Goal: Book appointment/travel/reservation

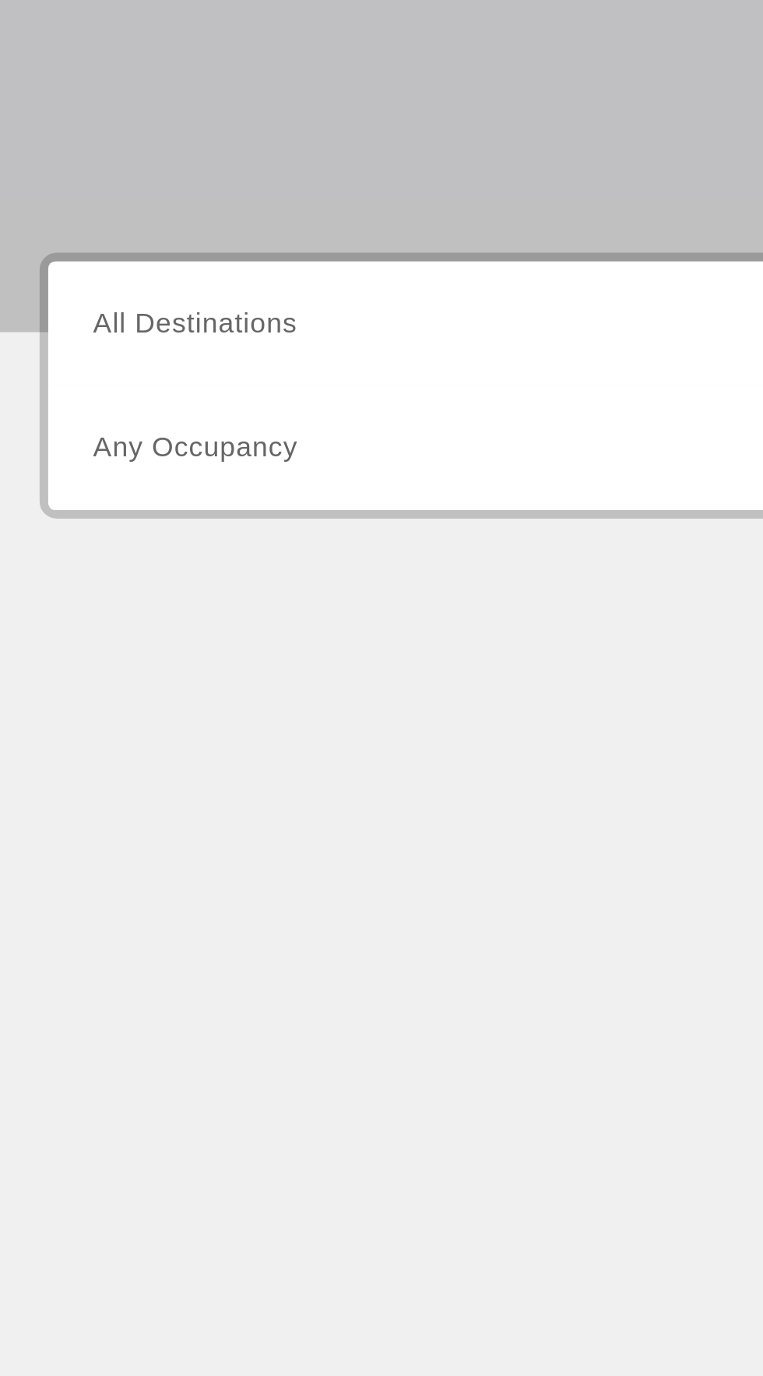
click at [143, 372] on span "All Destinations" at bounding box center [101, 369] width 92 height 13
click at [143, 372] on input "Destination All Destinations" at bounding box center [212, 370] width 314 height 19
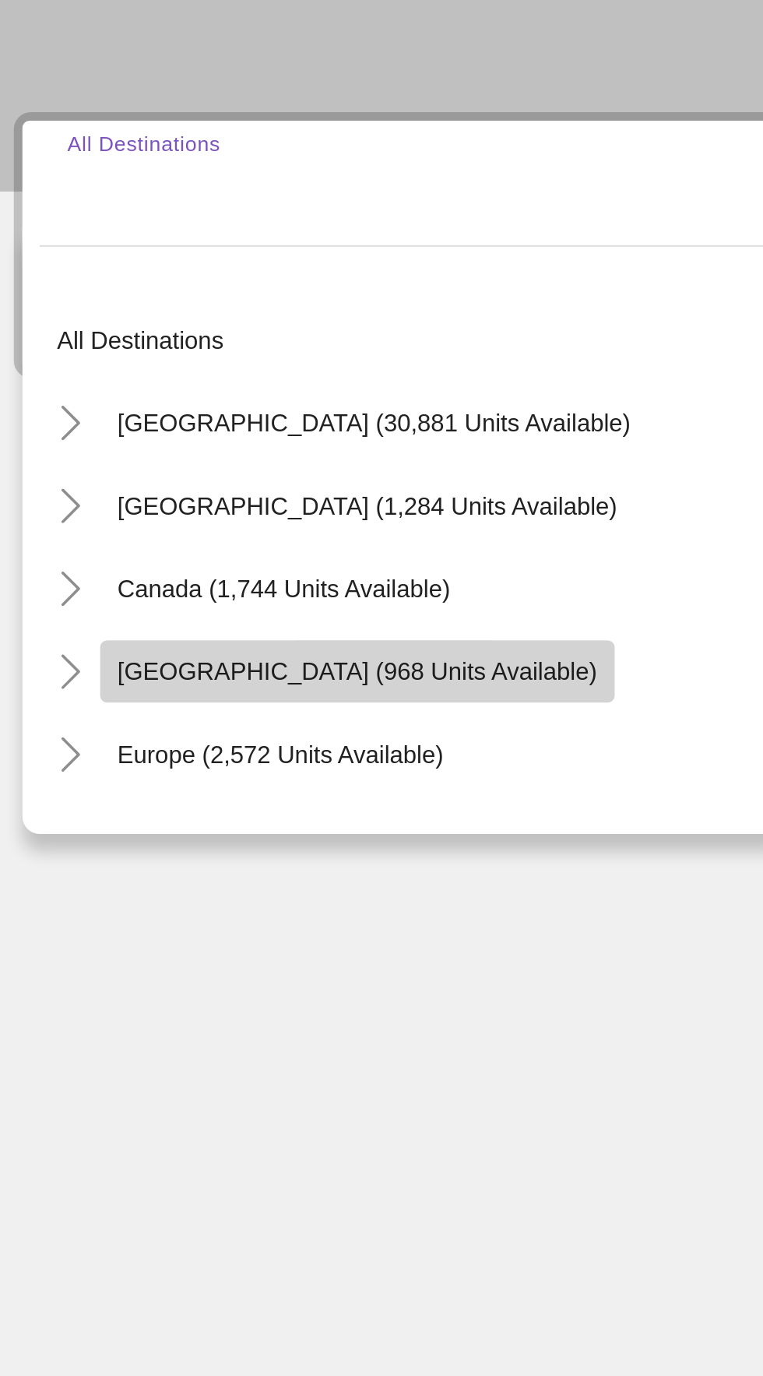
click at [203, 585] on span "[GEOGRAPHIC_DATA] (968 units available)" at bounding box center [186, 590] width 217 height 12
type input "**********"
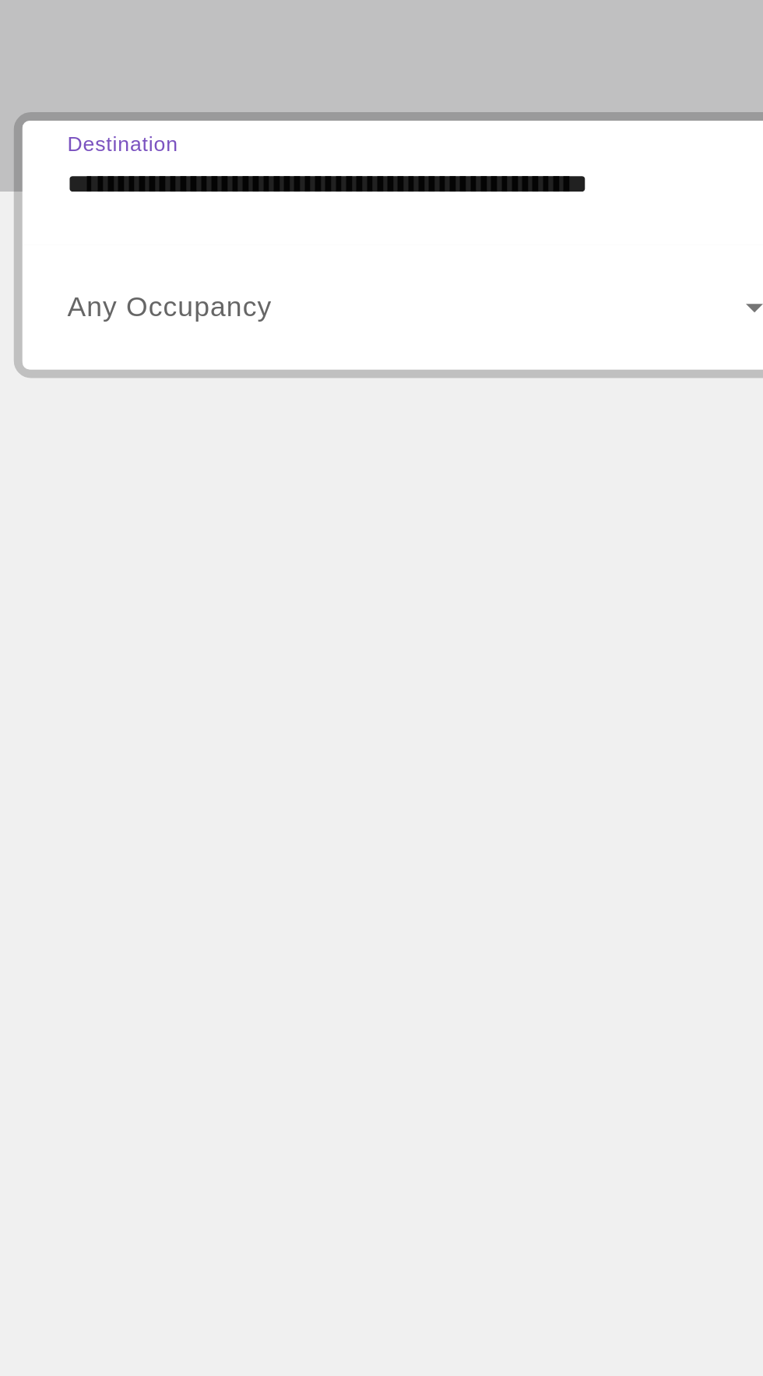
click at [118, 429] on span "Any Occupancy" at bounding box center [101, 425] width 93 height 13
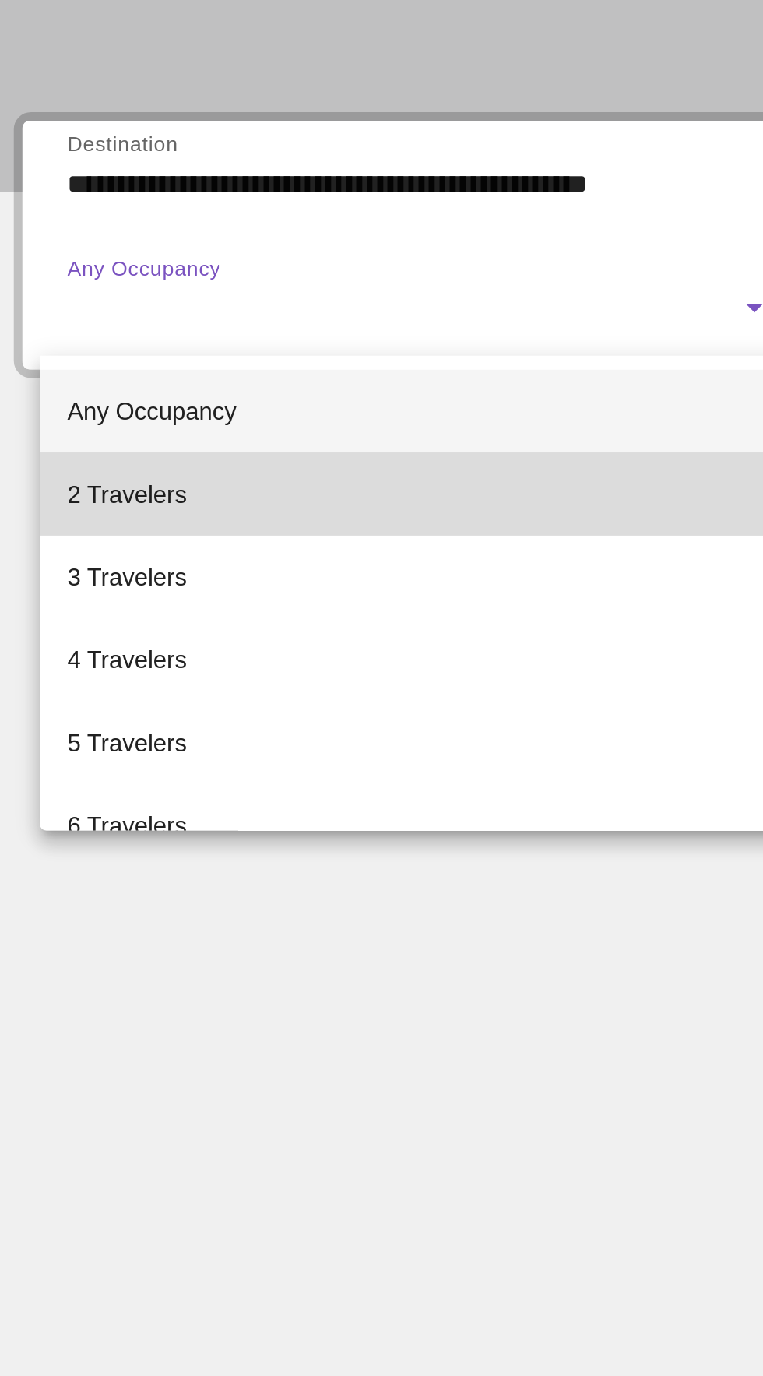
click at [89, 511] on span "2 Travelers" at bounding box center [82, 510] width 54 height 19
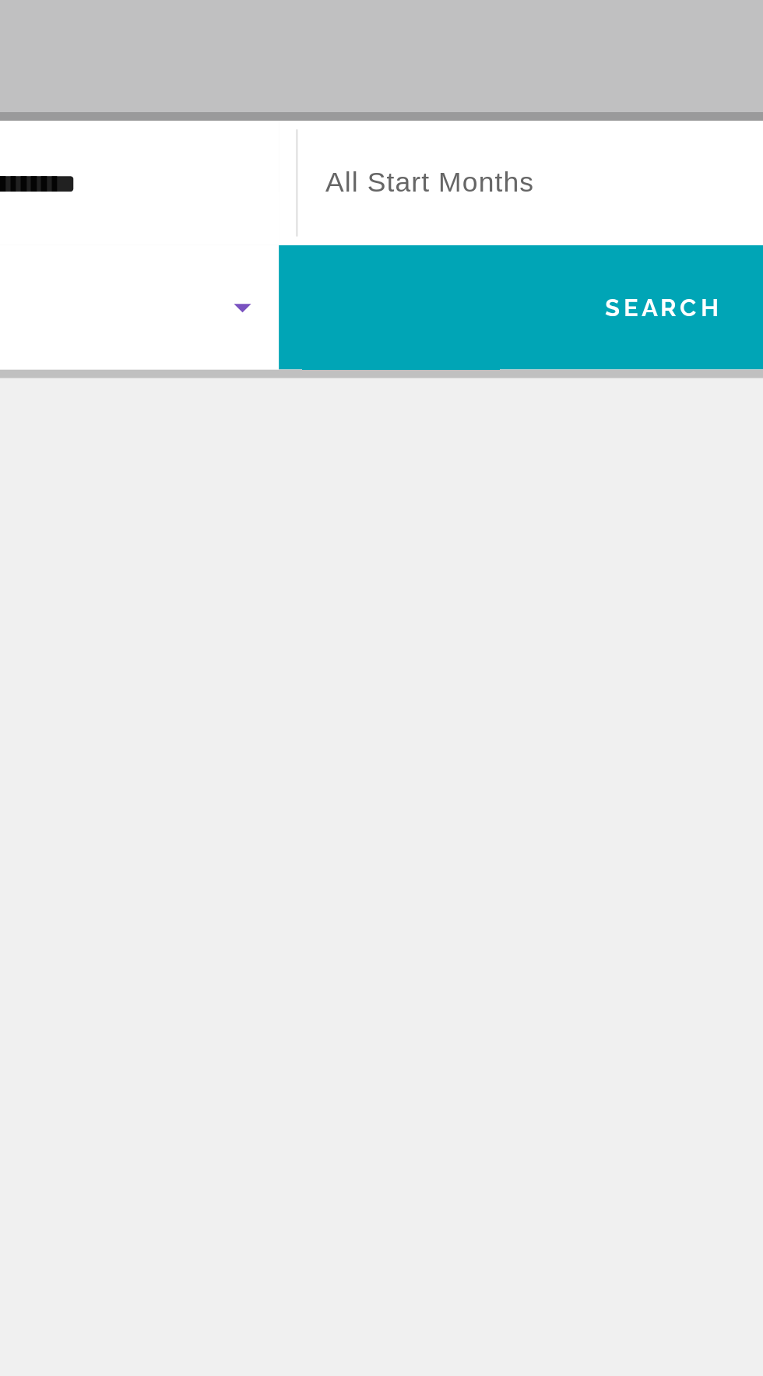
click at [467, 377] on span "Search widget" at bounding box center [555, 370] width 305 height 19
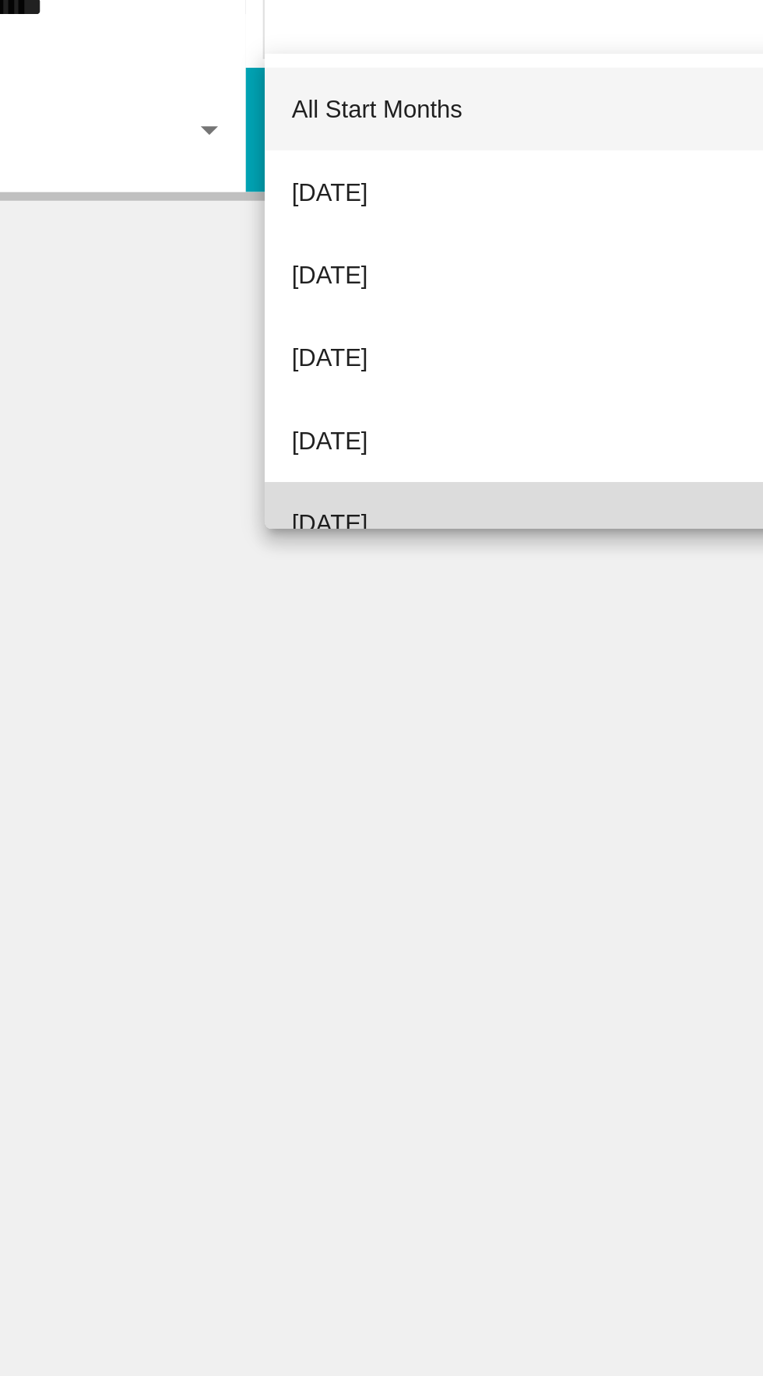
click at [437, 603] on span "[DATE]" at bounding box center [420, 603] width 34 height 19
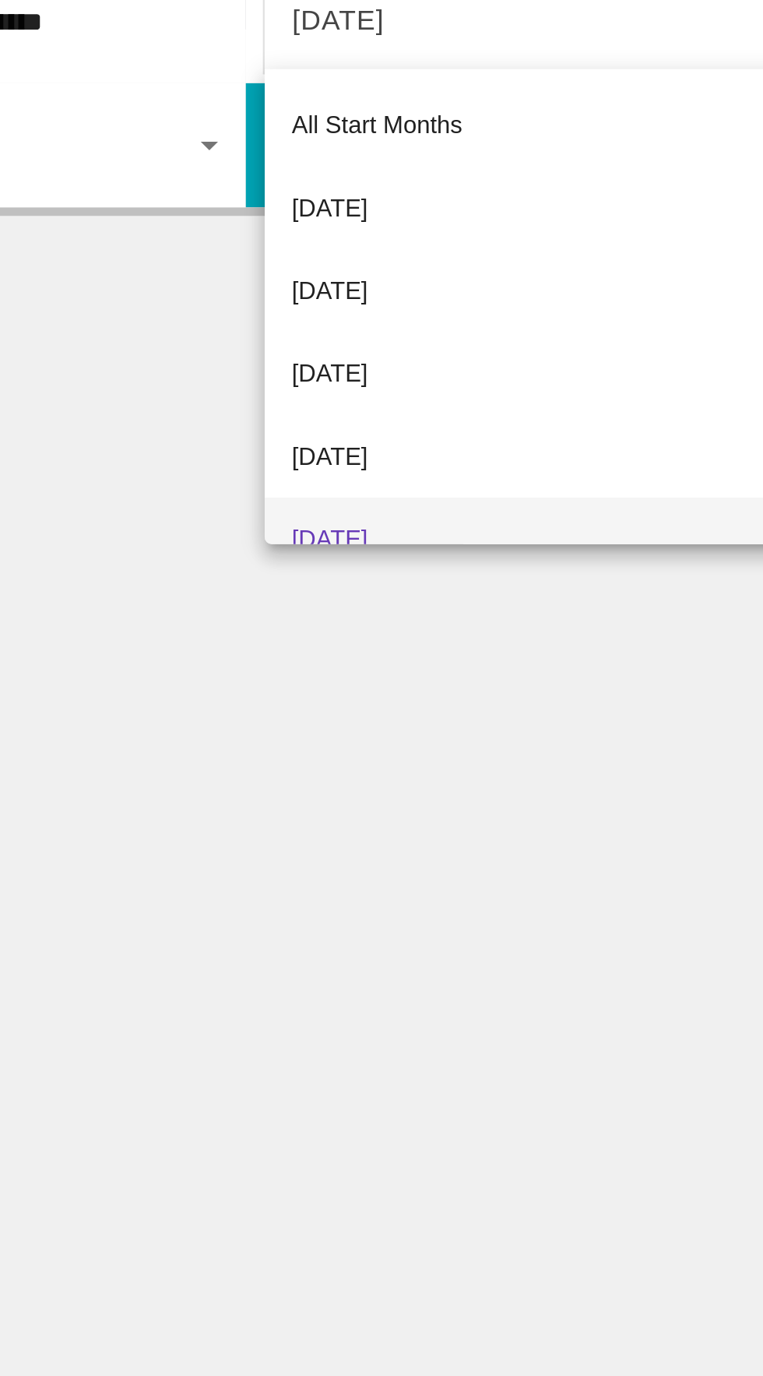
scroll to position [16, 0]
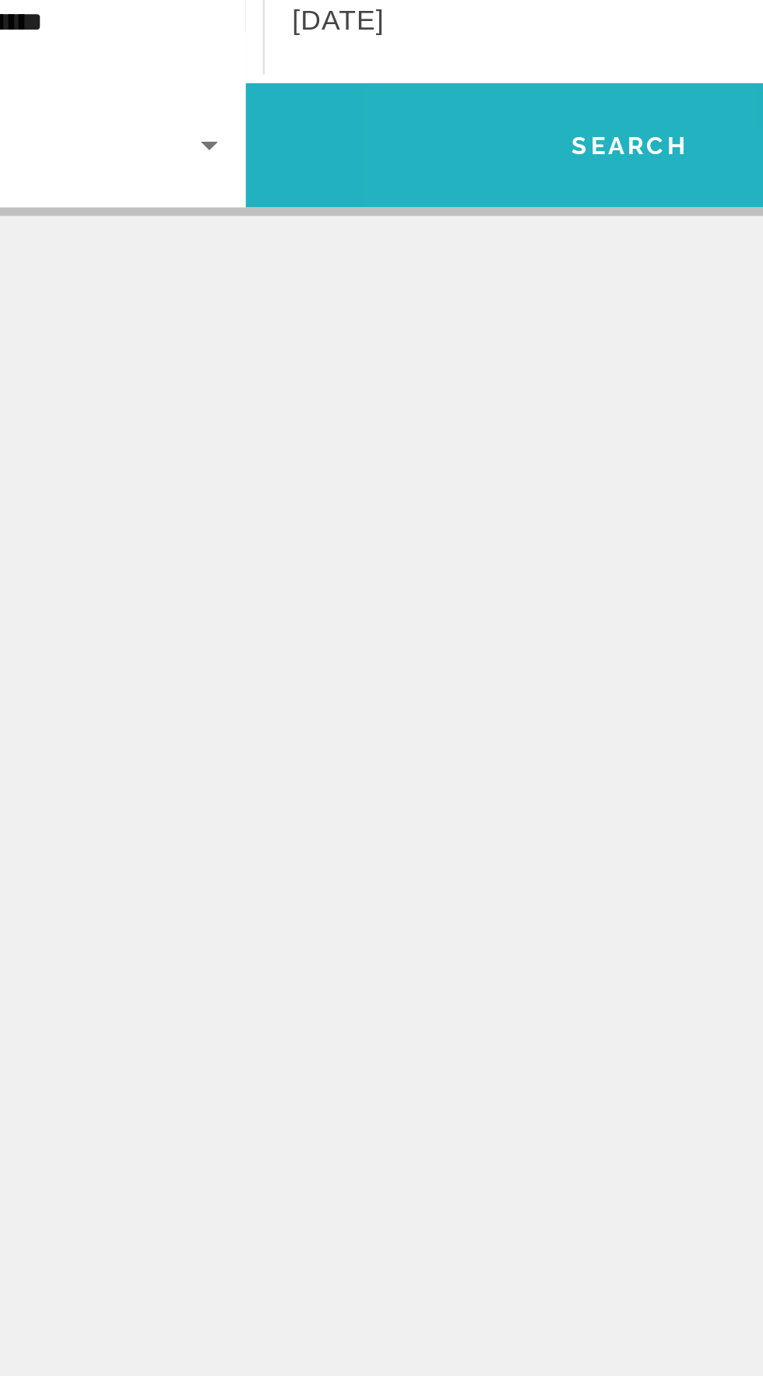
click at [538, 432] on span "Search widget" at bounding box center [555, 425] width 347 height 37
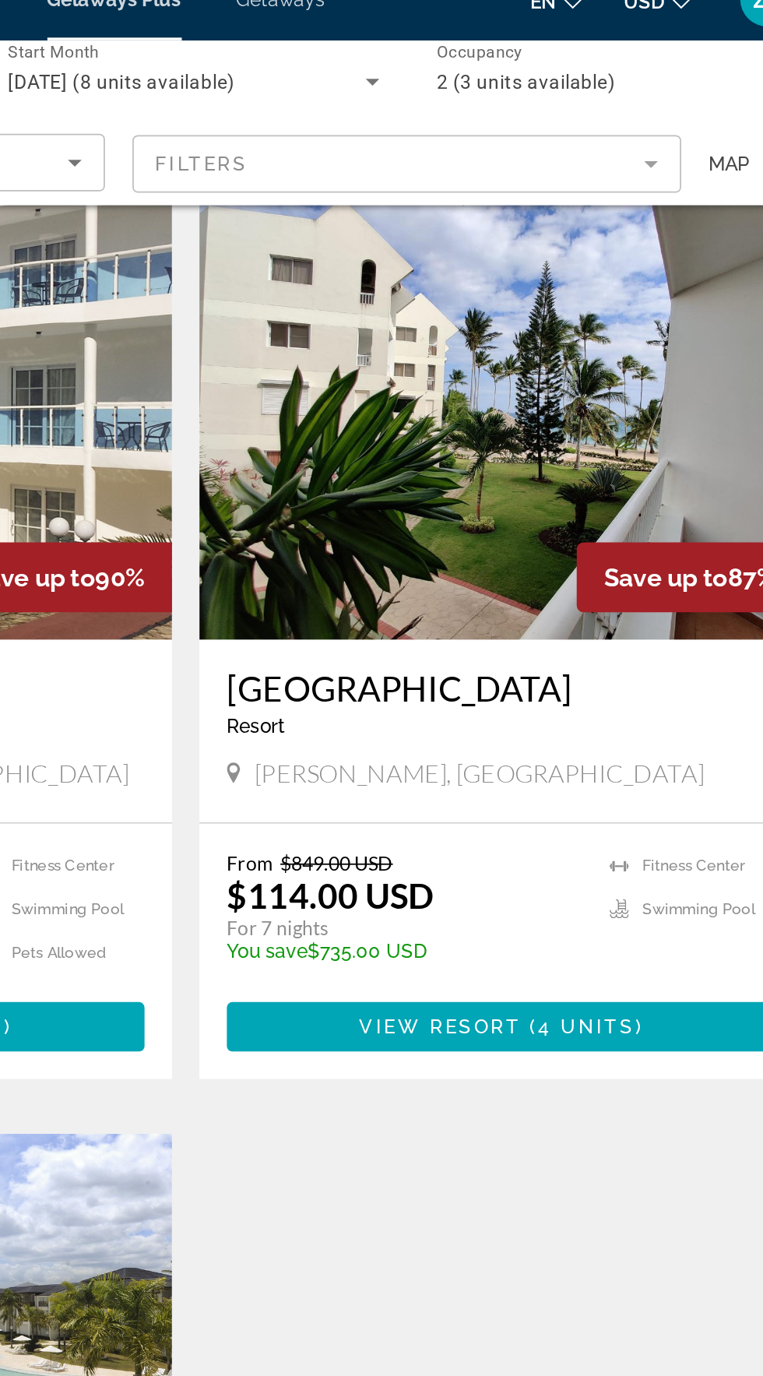
scroll to position [384, 0]
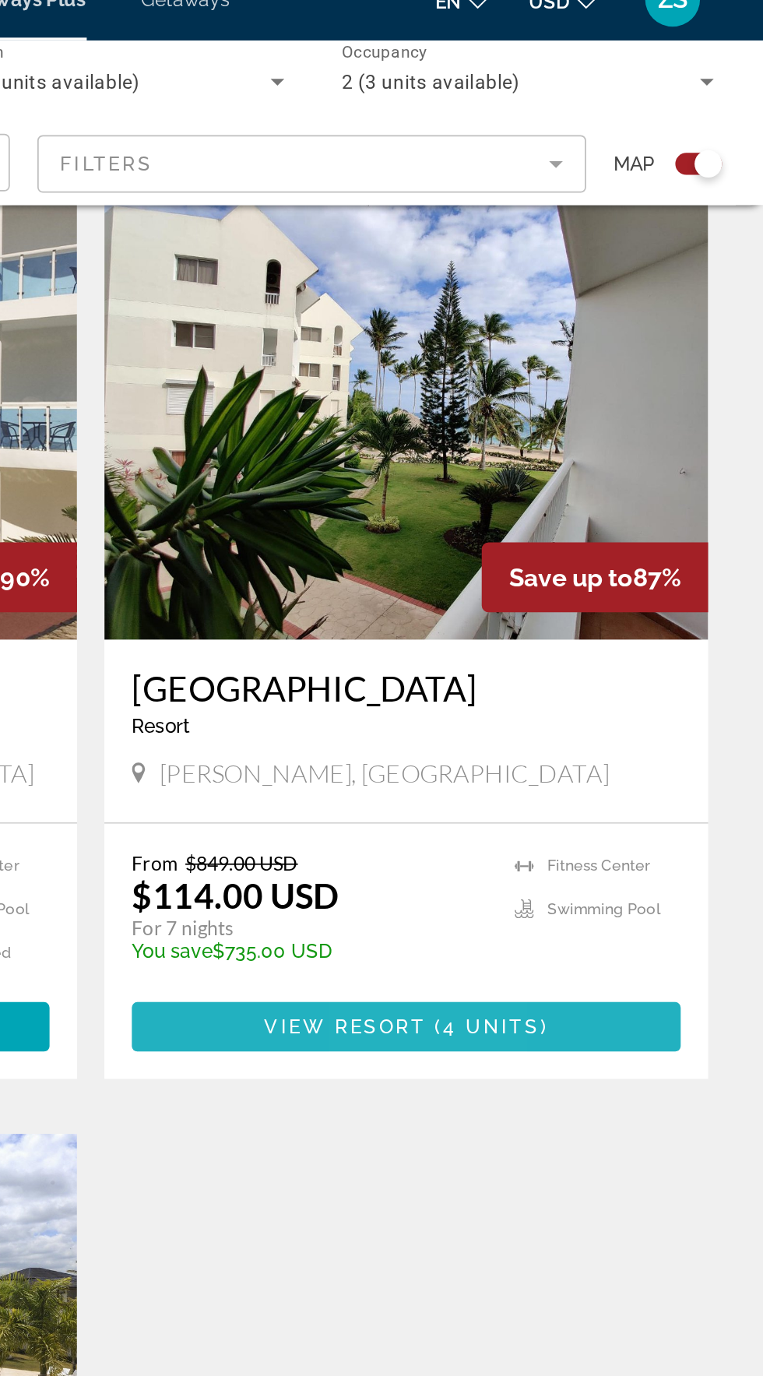
click at [563, 604] on span "View Resort" at bounding box center [526, 607] width 92 height 12
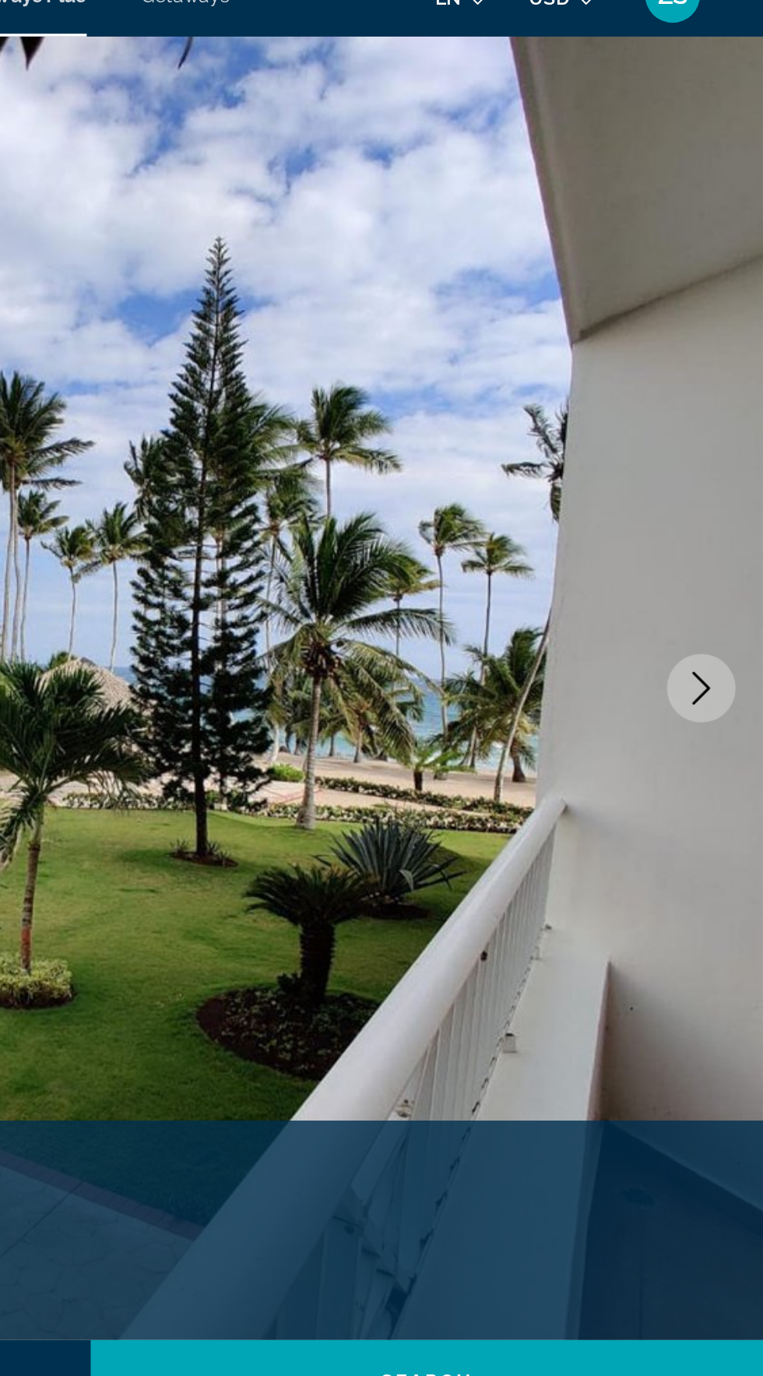
click at [730, 416] on icon "Next image" at bounding box center [728, 416] width 19 height 19
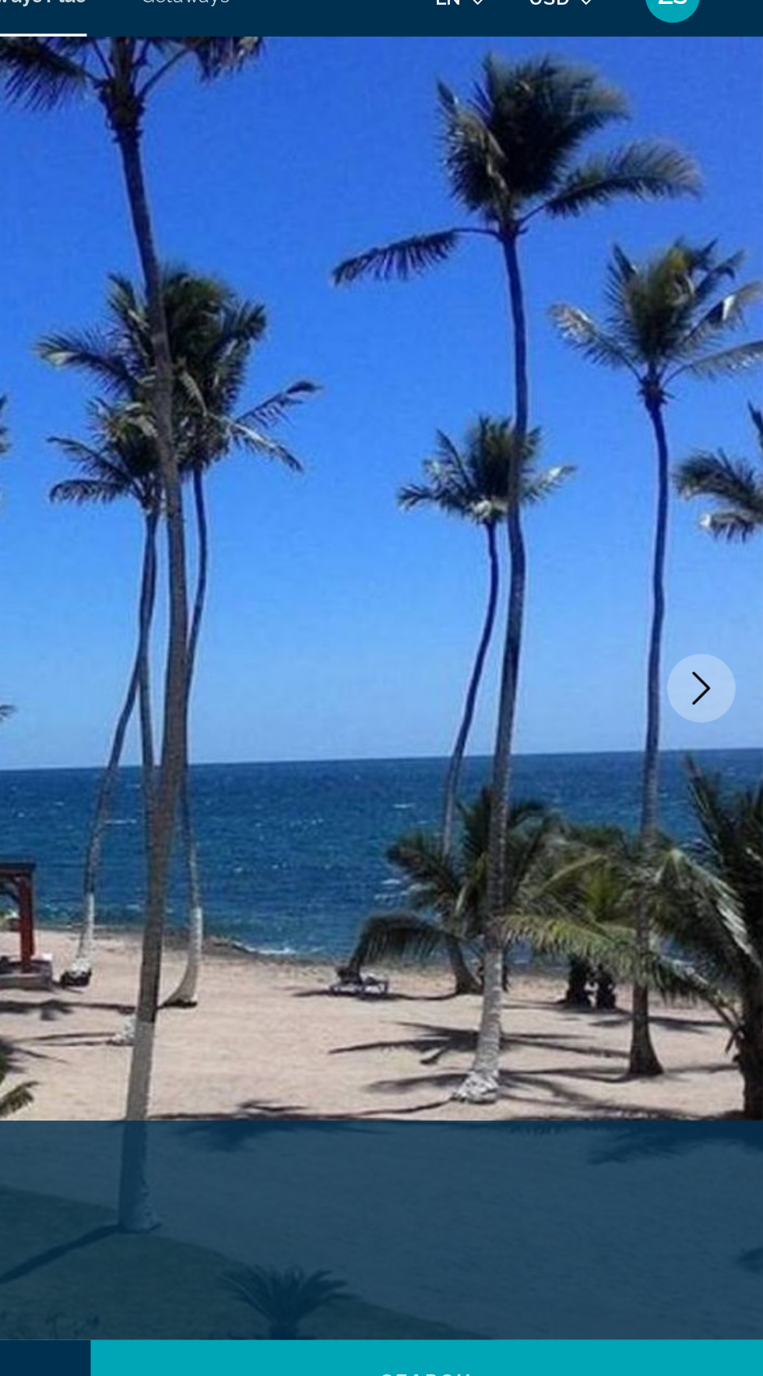
click at [734, 415] on icon "Next image" at bounding box center [728, 416] width 19 height 19
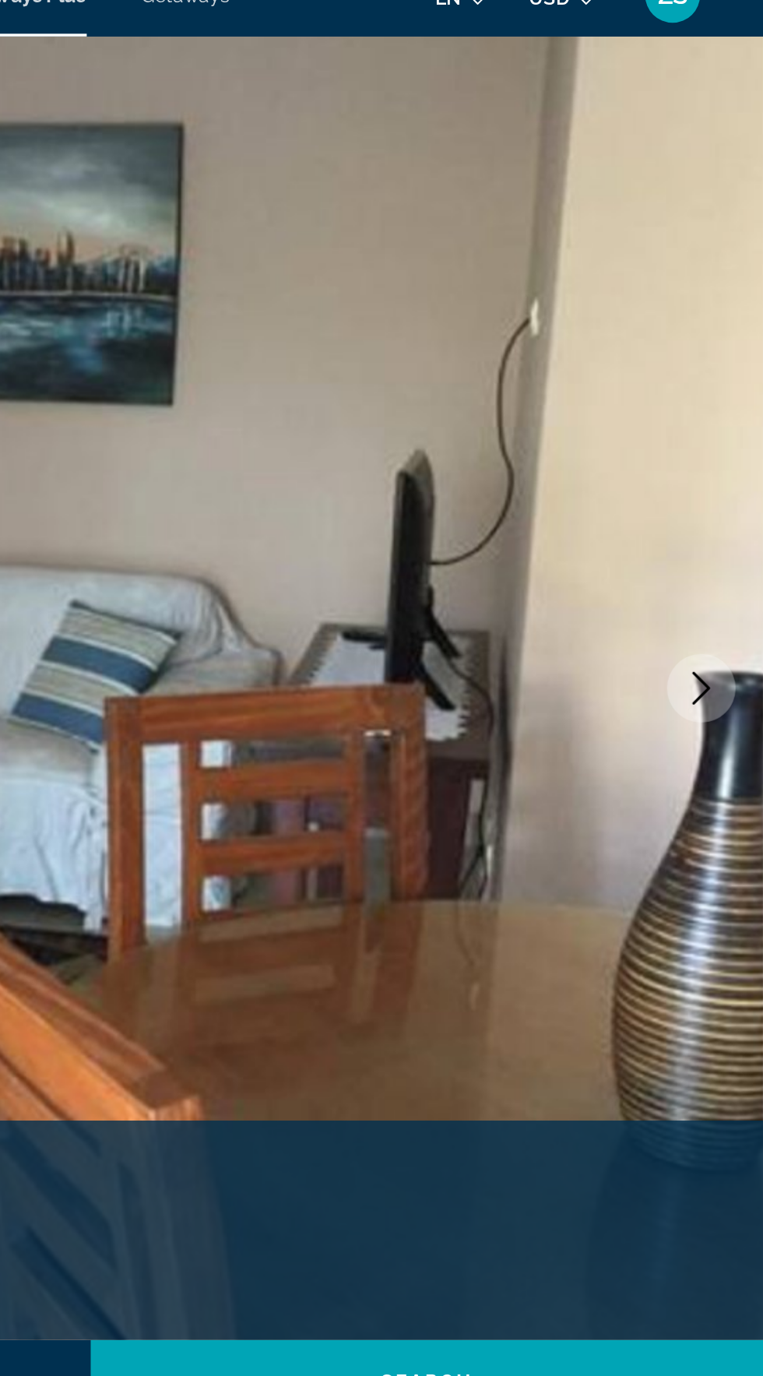
click at [729, 414] on icon "Next image" at bounding box center [729, 416] width 10 height 19
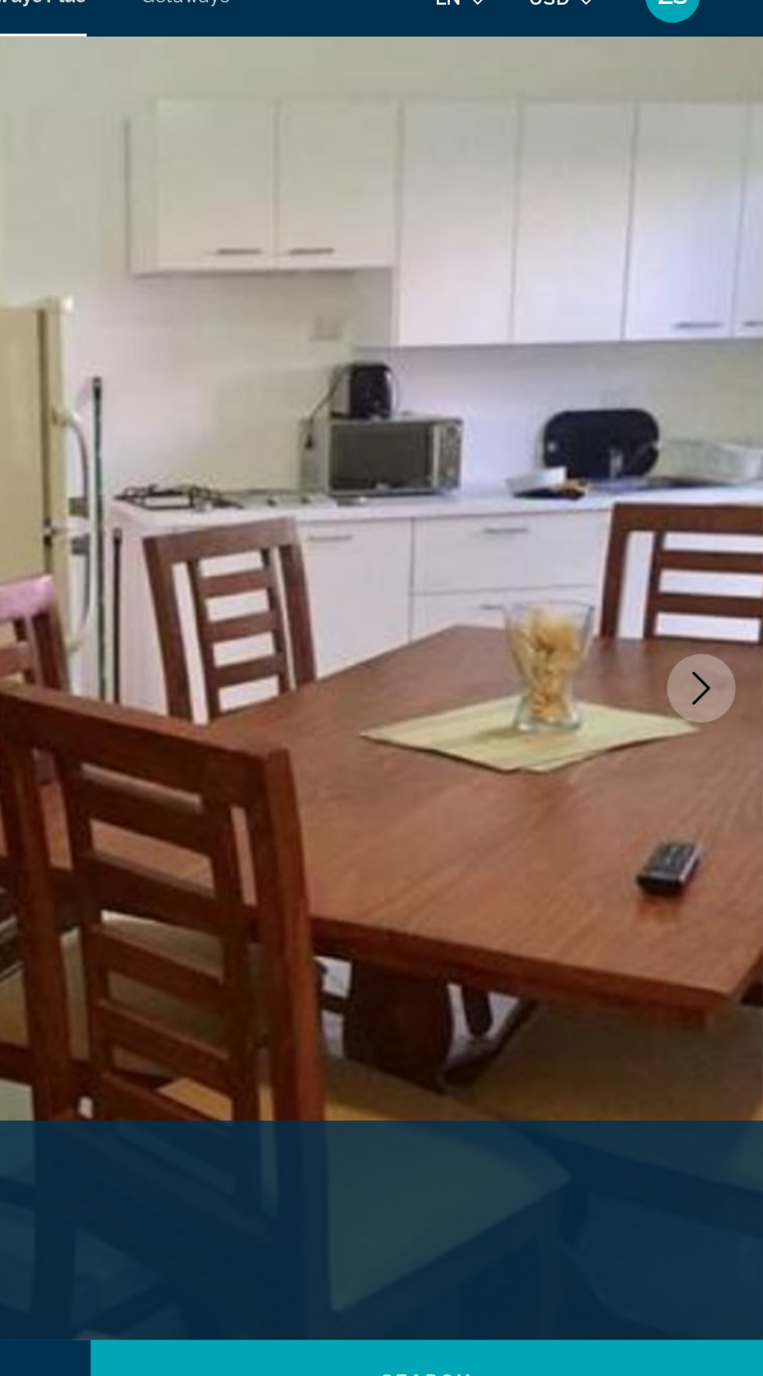
click at [735, 414] on icon "Next image" at bounding box center [728, 416] width 19 height 19
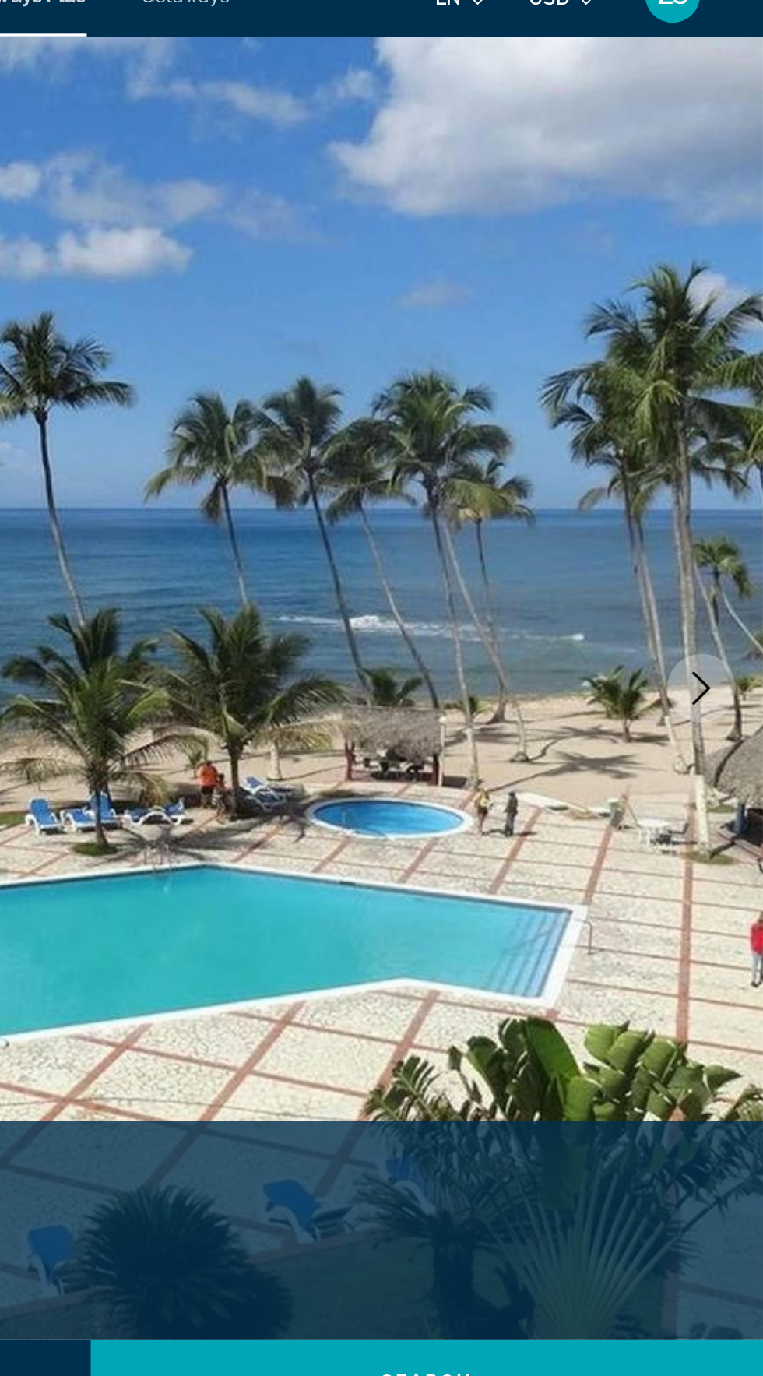
click at [736, 411] on icon "Next image" at bounding box center [728, 416] width 19 height 19
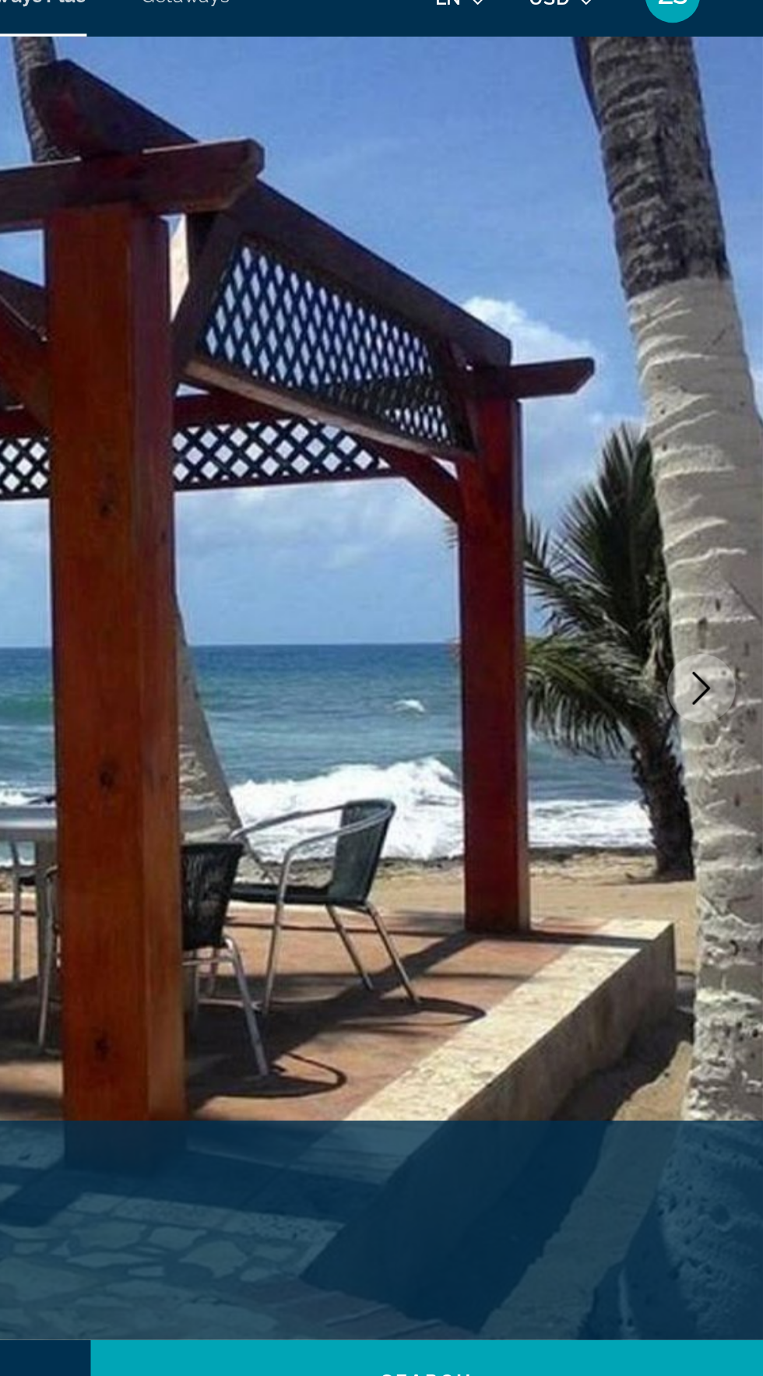
click at [738, 416] on button "Next image" at bounding box center [728, 416] width 39 height 39
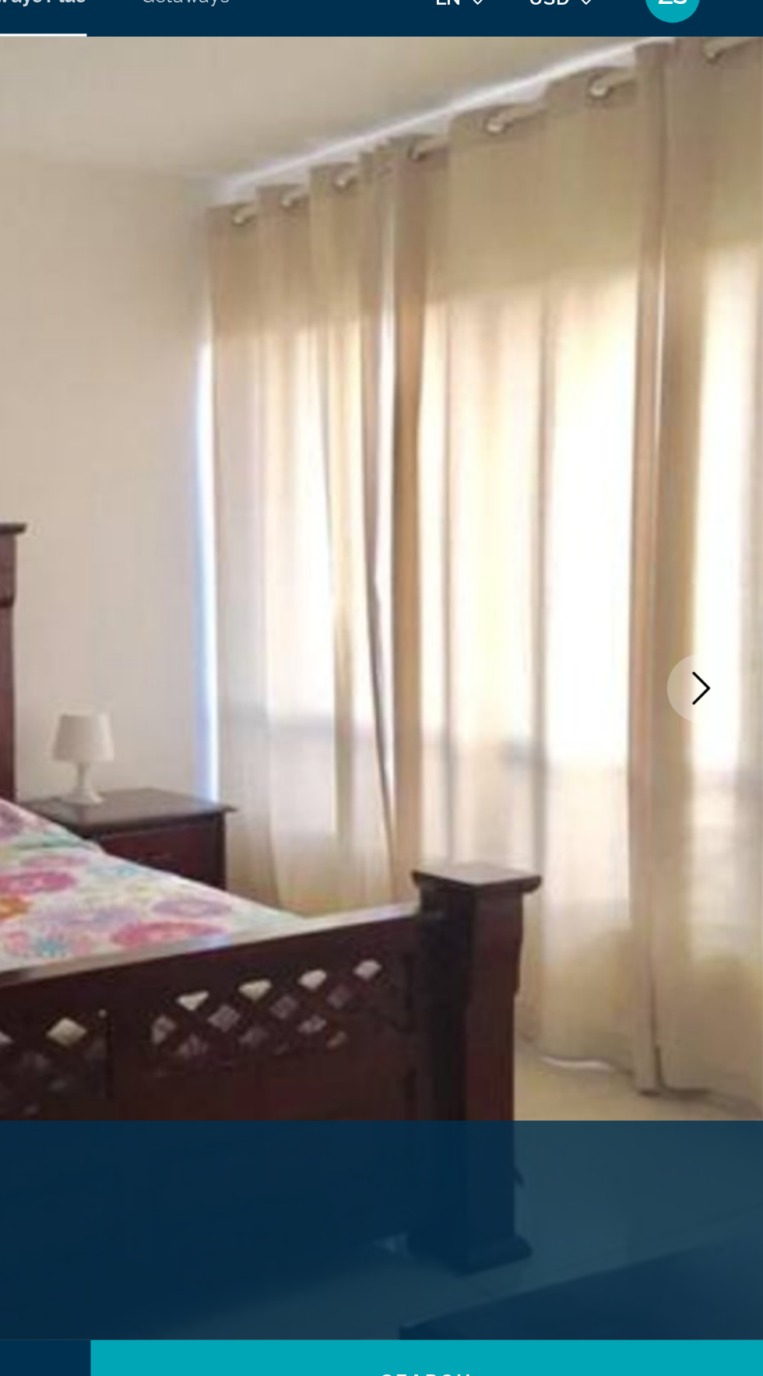
click at [729, 421] on icon "Next image" at bounding box center [728, 416] width 19 height 19
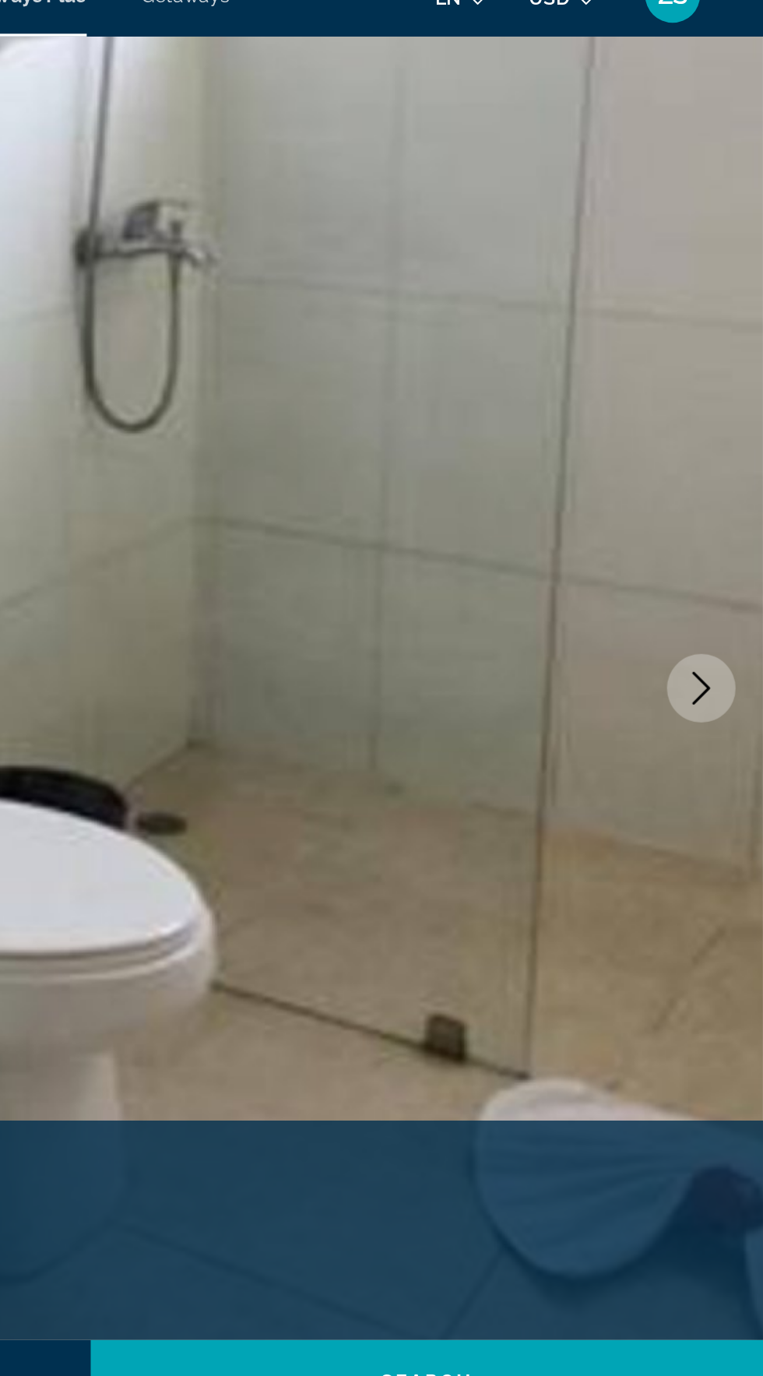
click at [738, 423] on button "Next image" at bounding box center [728, 416] width 39 height 39
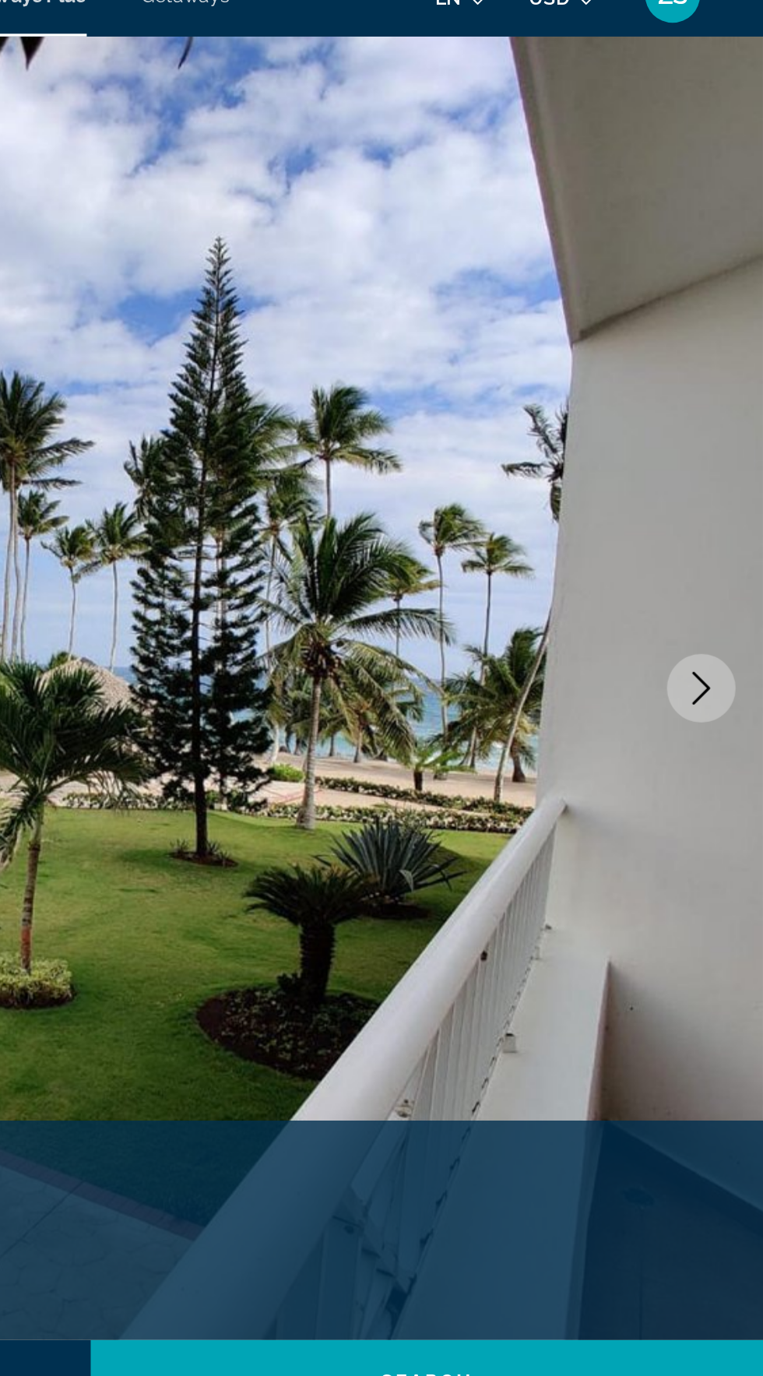
click at [736, 418] on icon "Next image" at bounding box center [728, 416] width 19 height 19
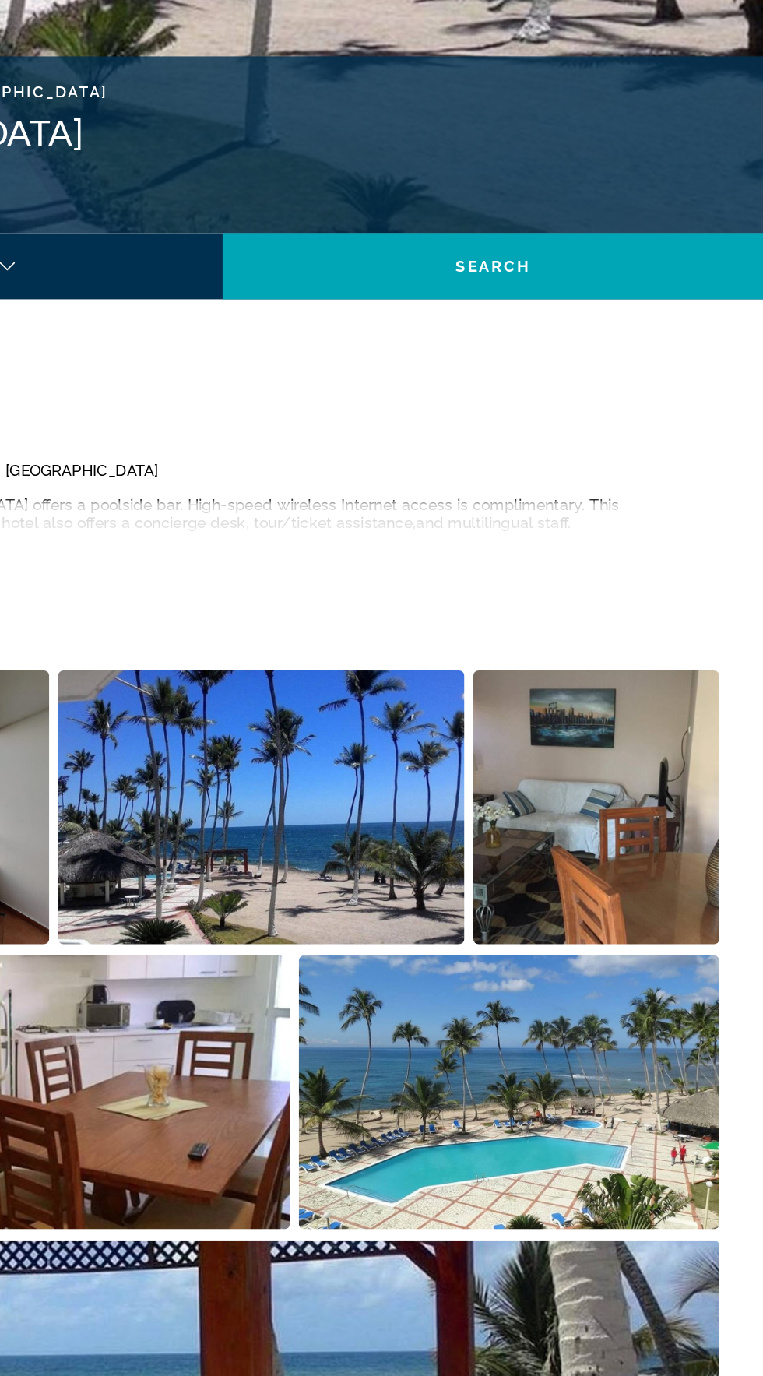
scroll to position [475, 0]
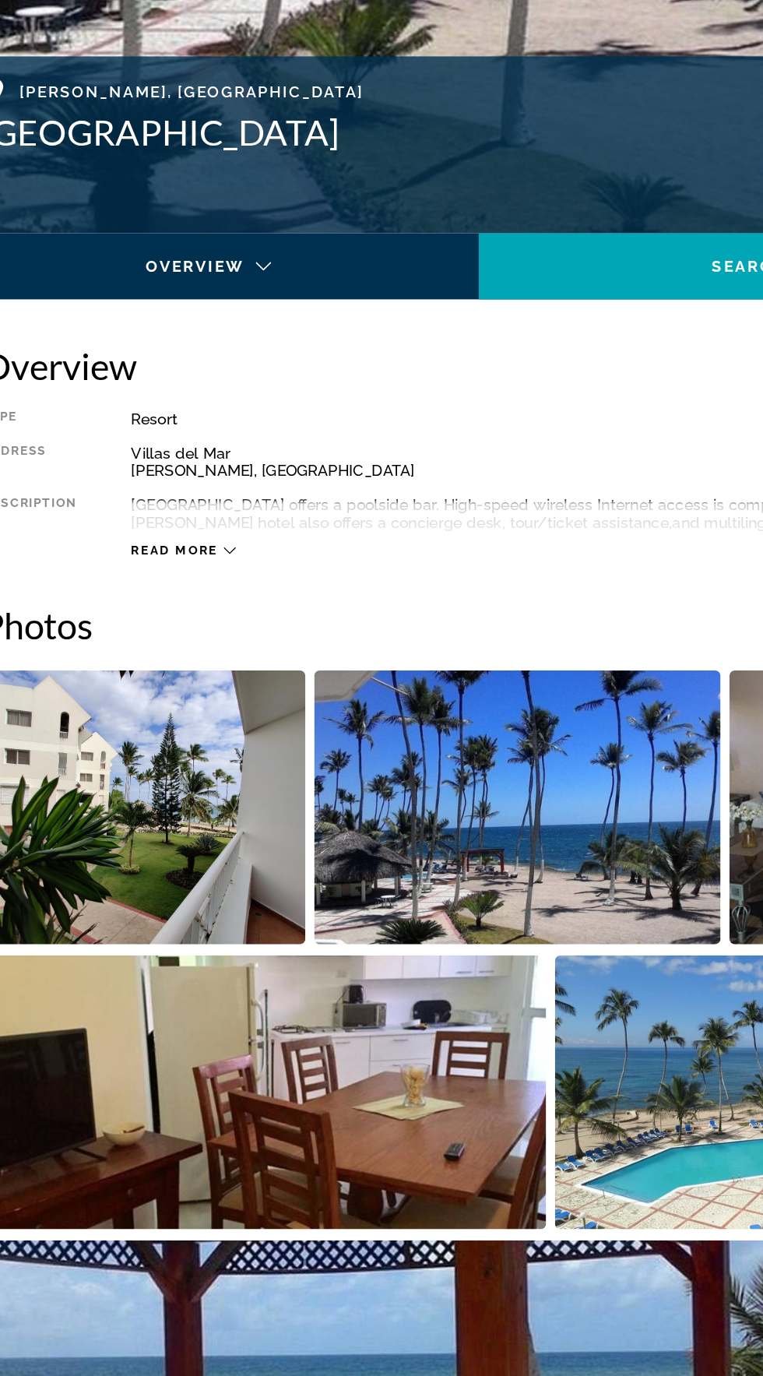
click at [188, 536] on span "Read more" at bounding box center [167, 535] width 62 height 10
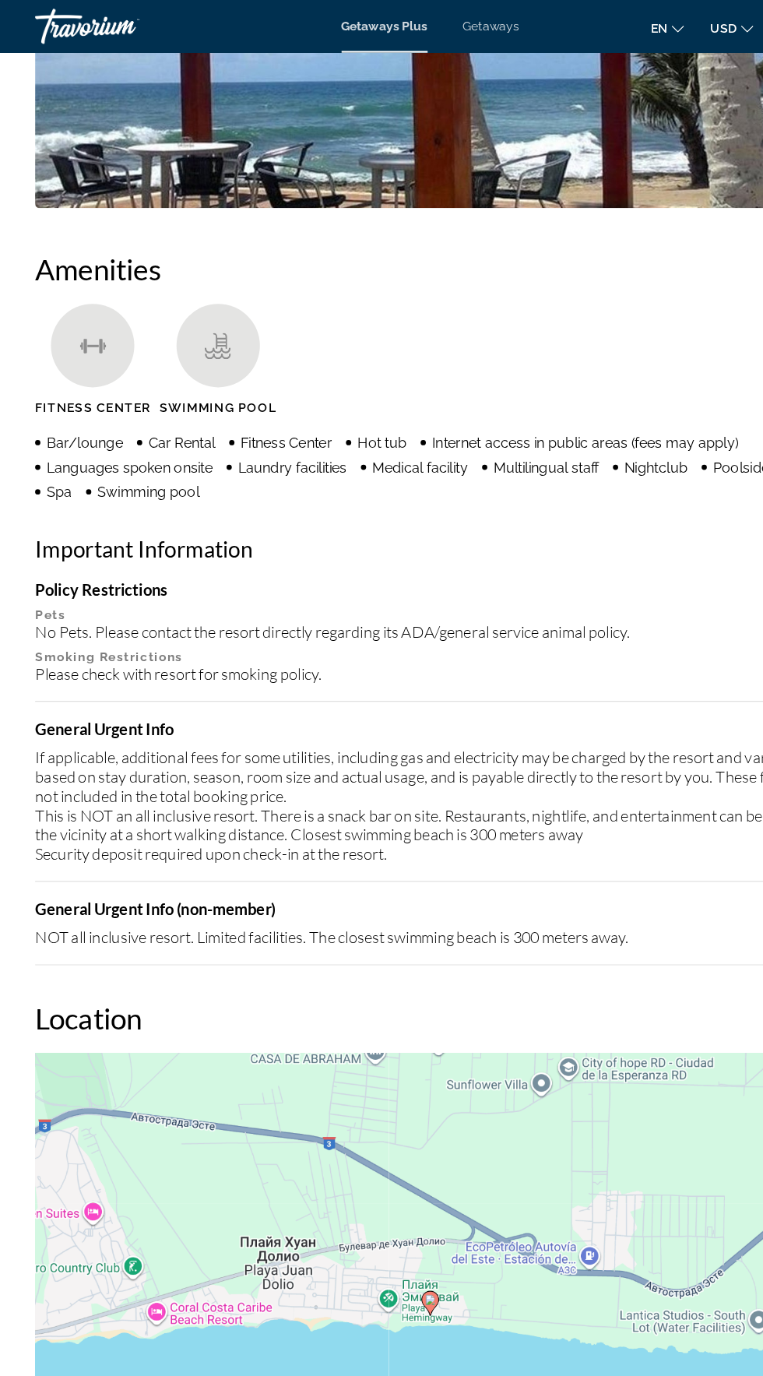
scroll to position [1505, 0]
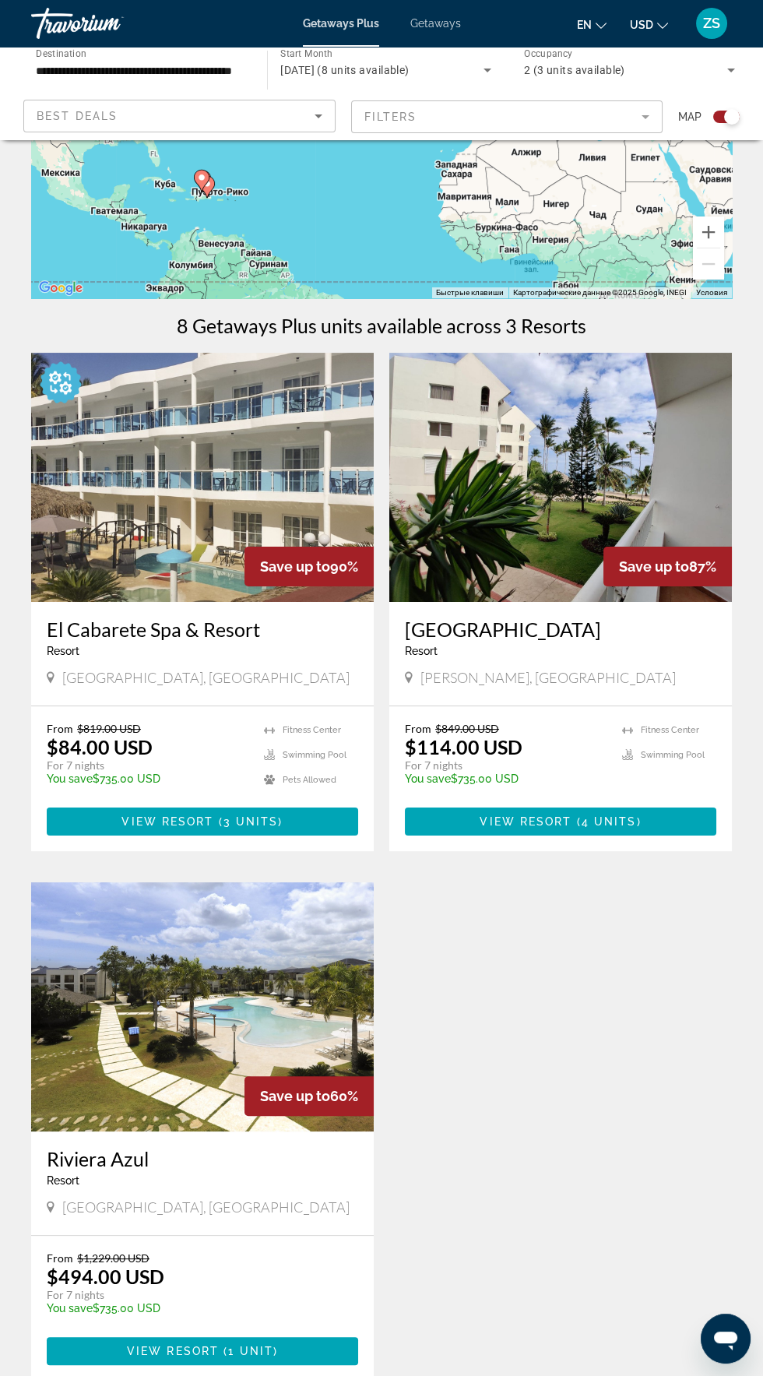
scroll to position [164, 0]
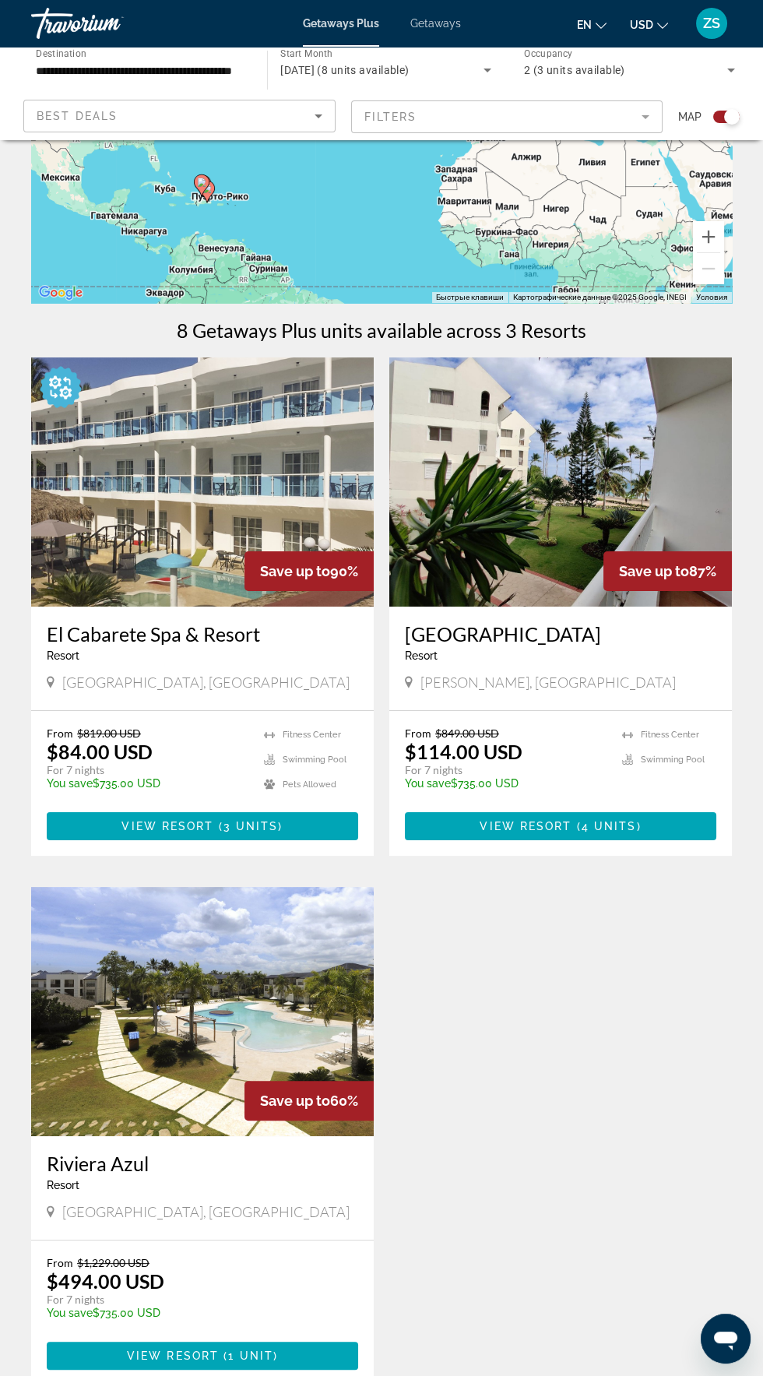
click at [164, 1053] on img "Main content" at bounding box center [202, 1011] width 343 height 249
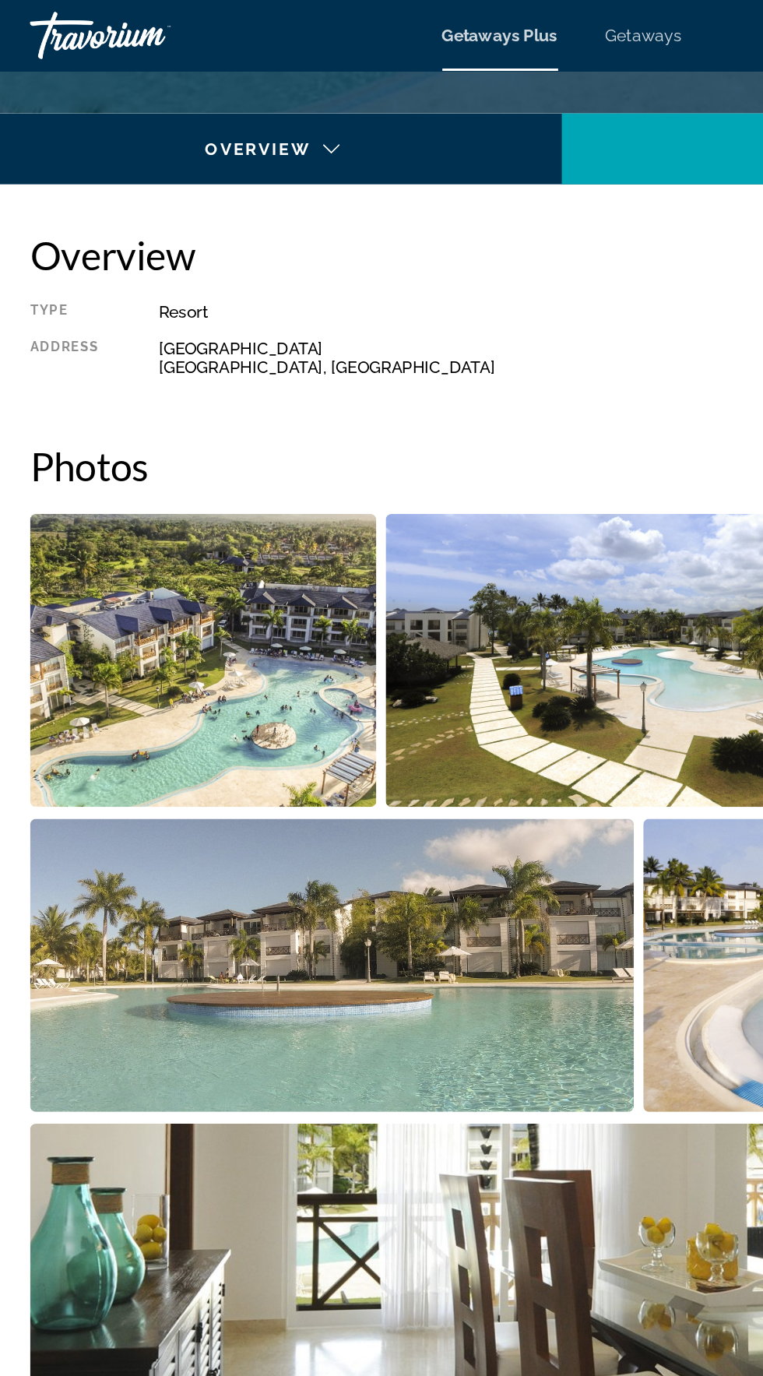
scroll to position [699, 0]
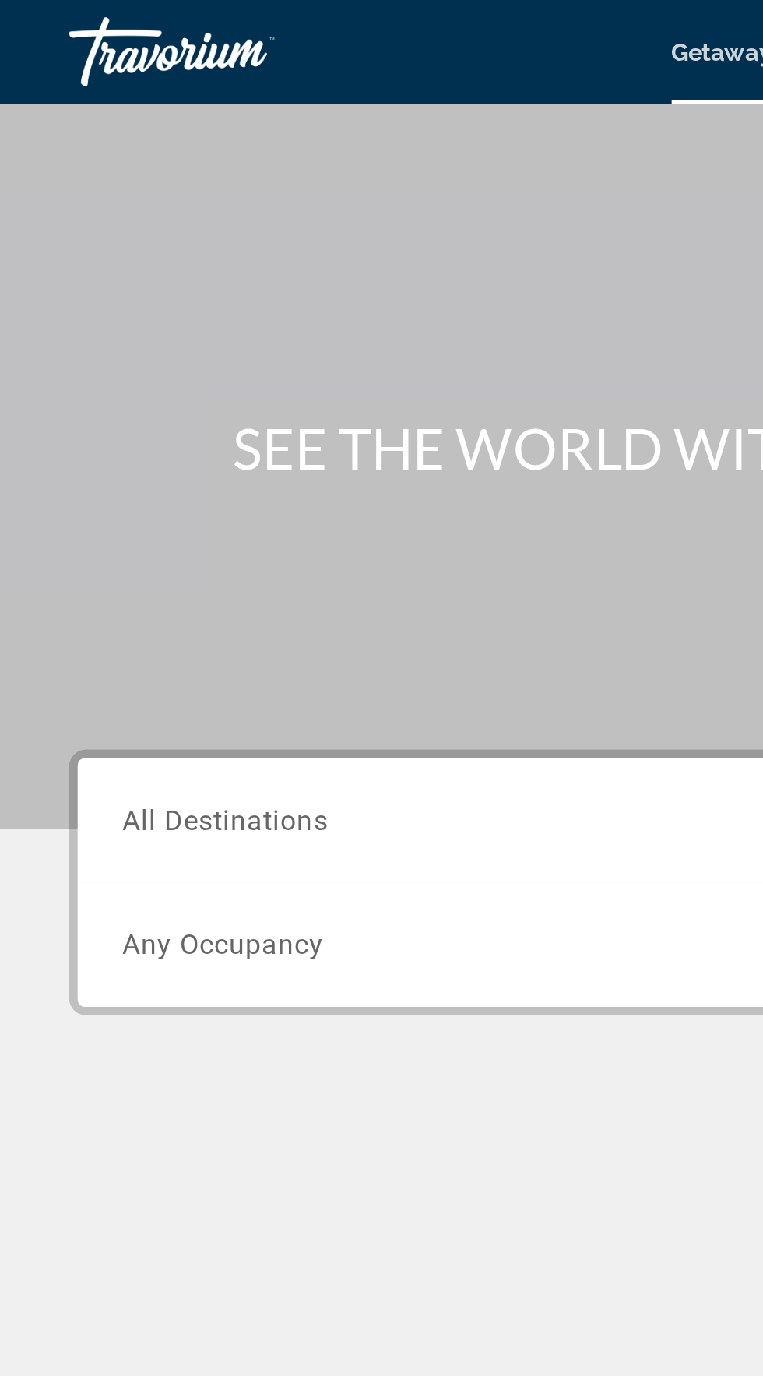
click at [119, 371] on span "All Destinations" at bounding box center [101, 369] width 93 height 15
click at [119, 371] on input "Destination All Destinations" at bounding box center [212, 370] width 314 height 19
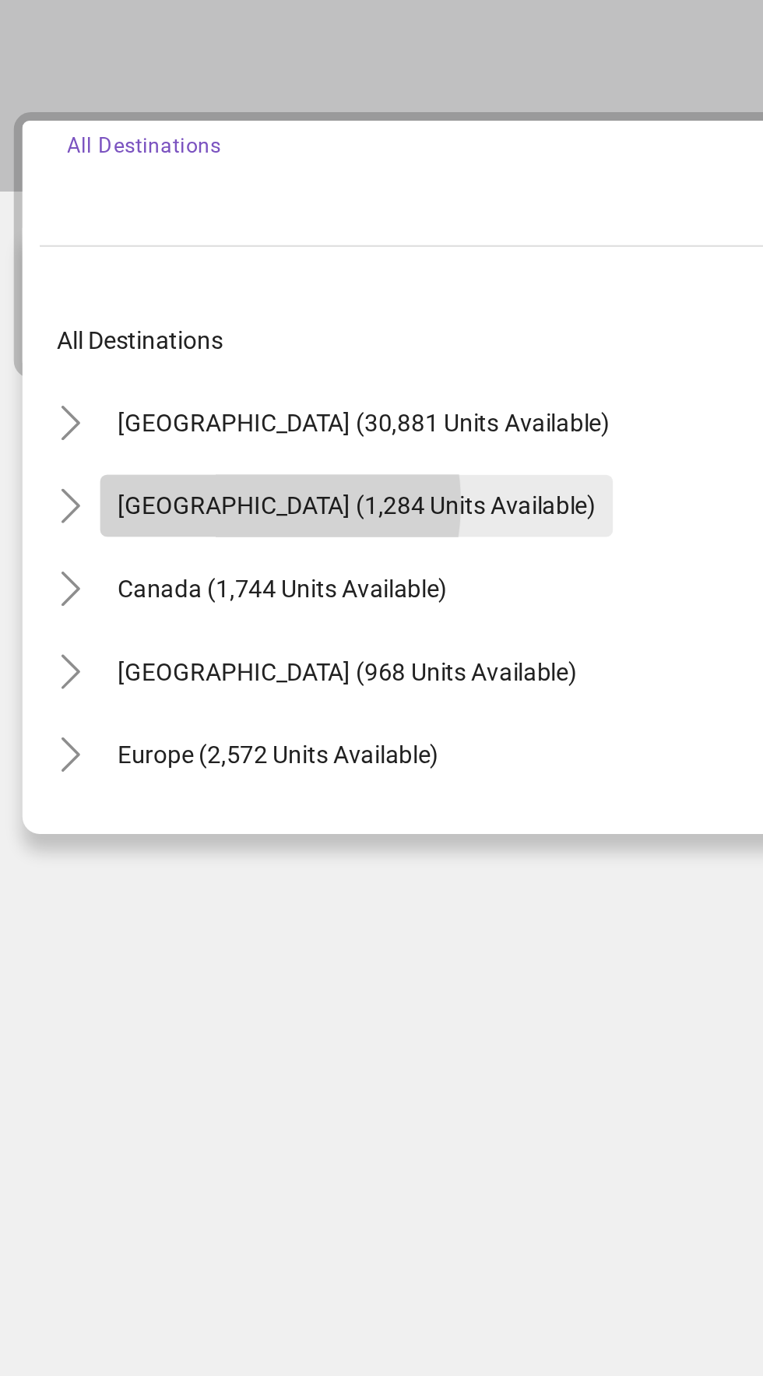
click at [132, 514] on span "[GEOGRAPHIC_DATA] (1,284 units available)" at bounding box center [186, 515] width 216 height 12
type input "**********"
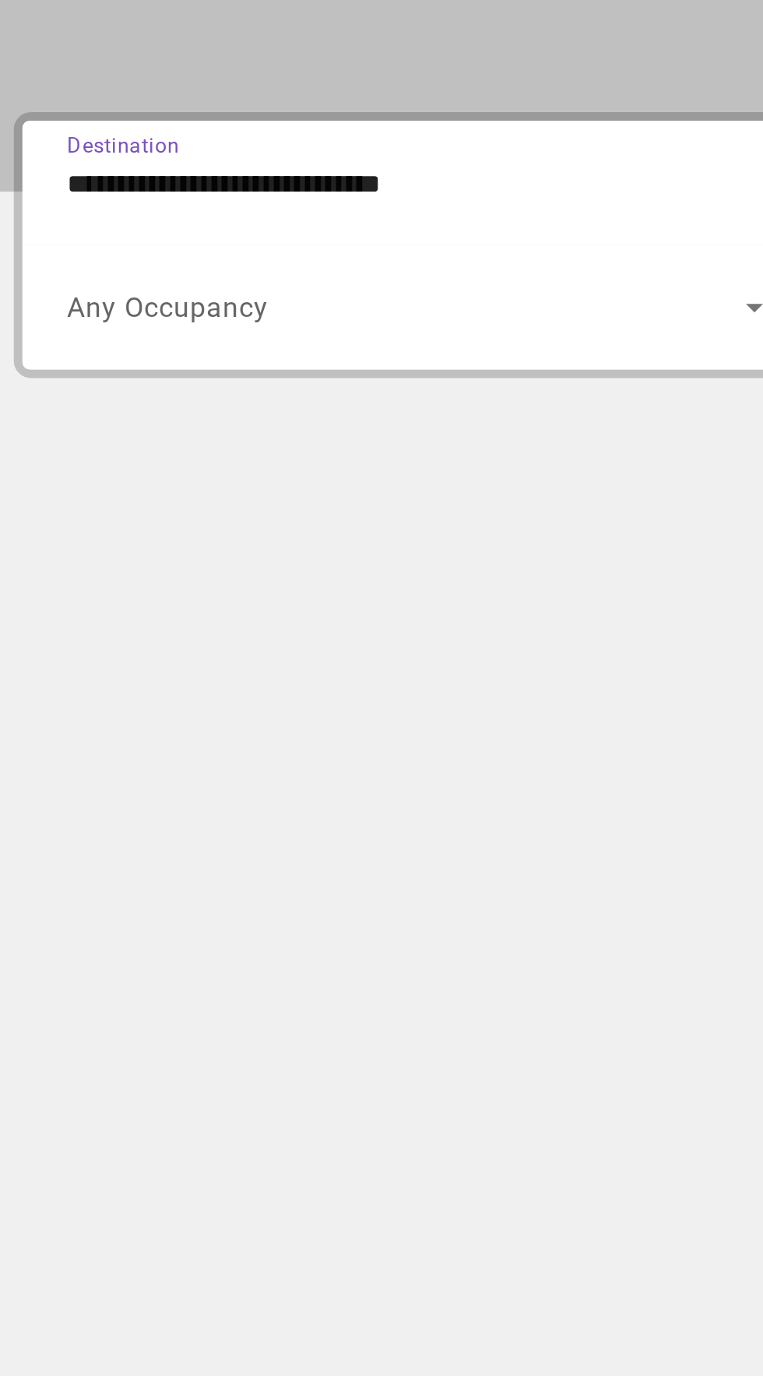
click at [116, 431] on span "Any Occupancy" at bounding box center [100, 426] width 91 height 15
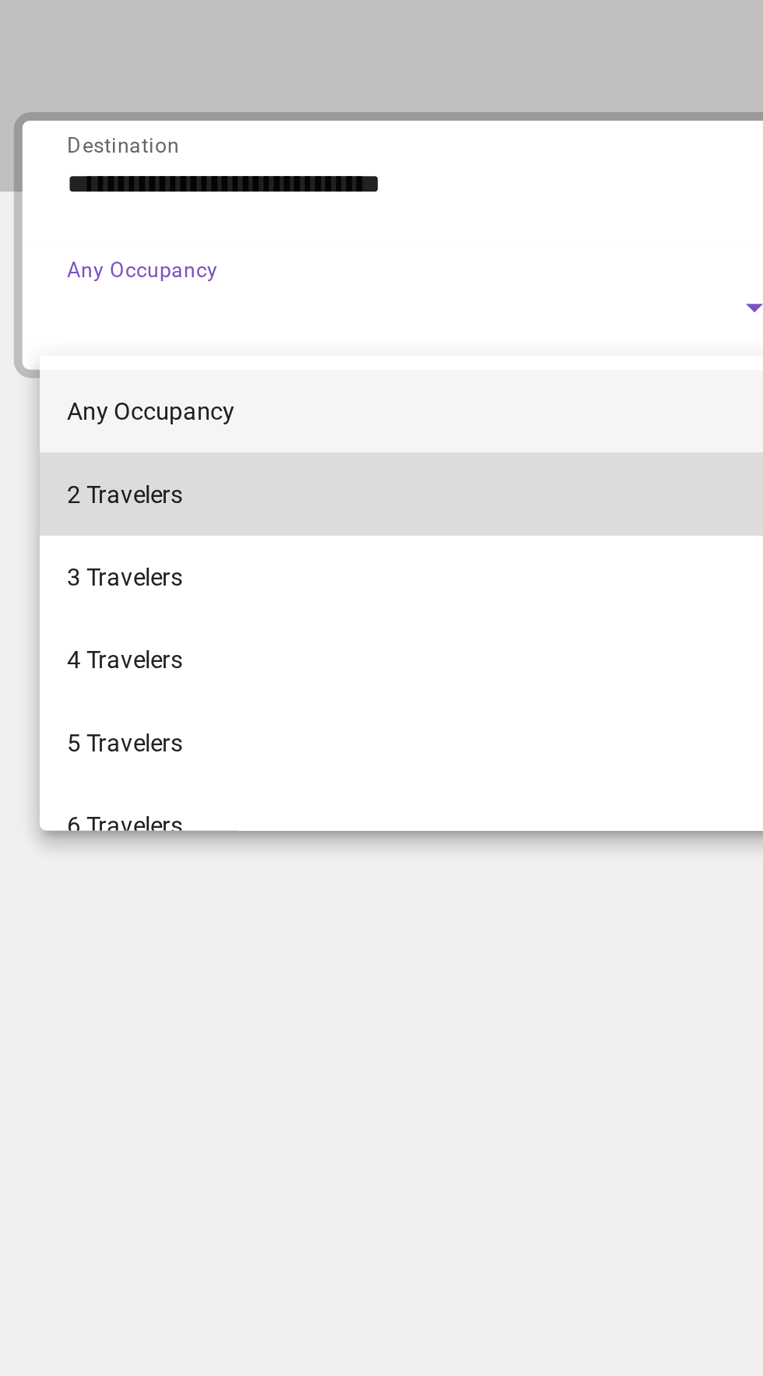
click at [86, 509] on span "2 Travelers" at bounding box center [81, 510] width 52 height 19
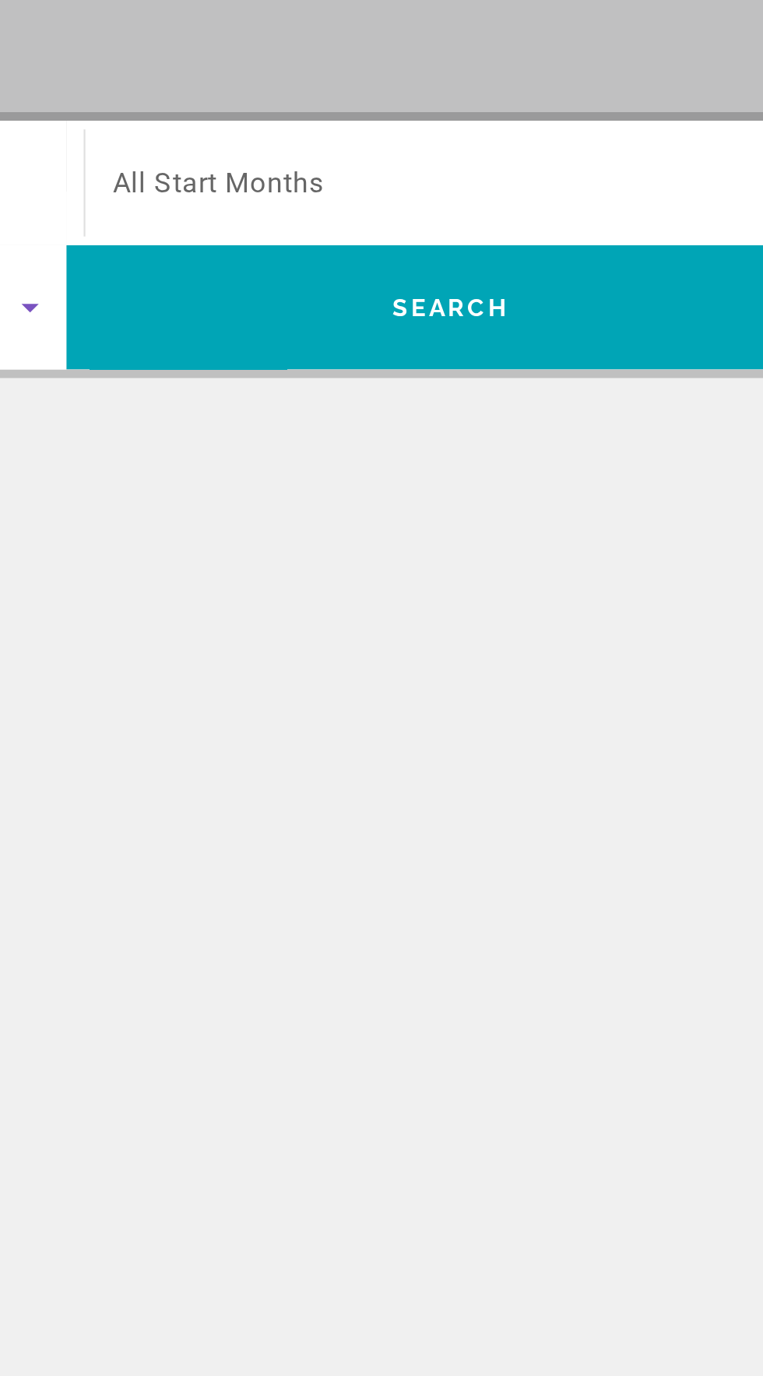
click at [478, 369] on span "All Start Months" at bounding box center [450, 370] width 95 height 15
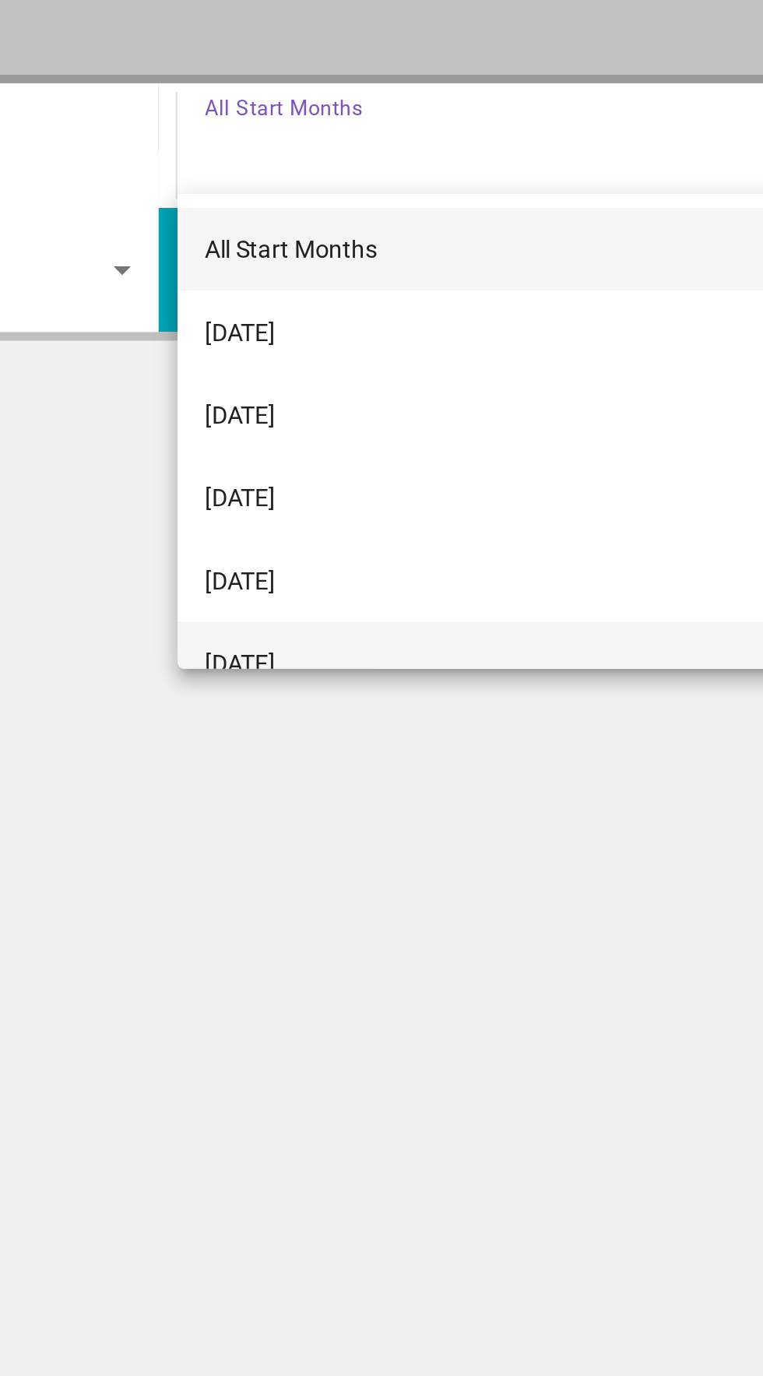
click at [435, 597] on span "[DATE]" at bounding box center [419, 603] width 32 height 19
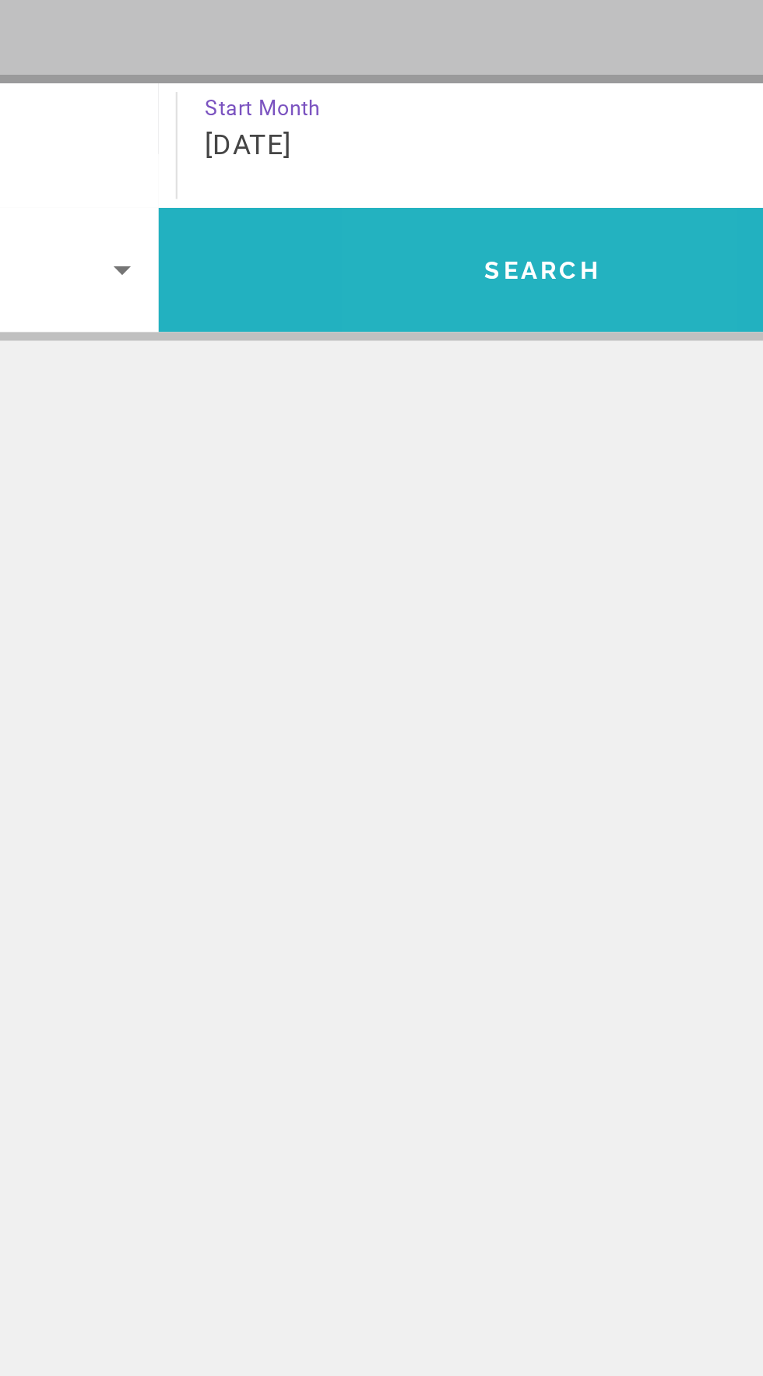
click at [554, 443] on span "Search widget" at bounding box center [555, 425] width 347 height 37
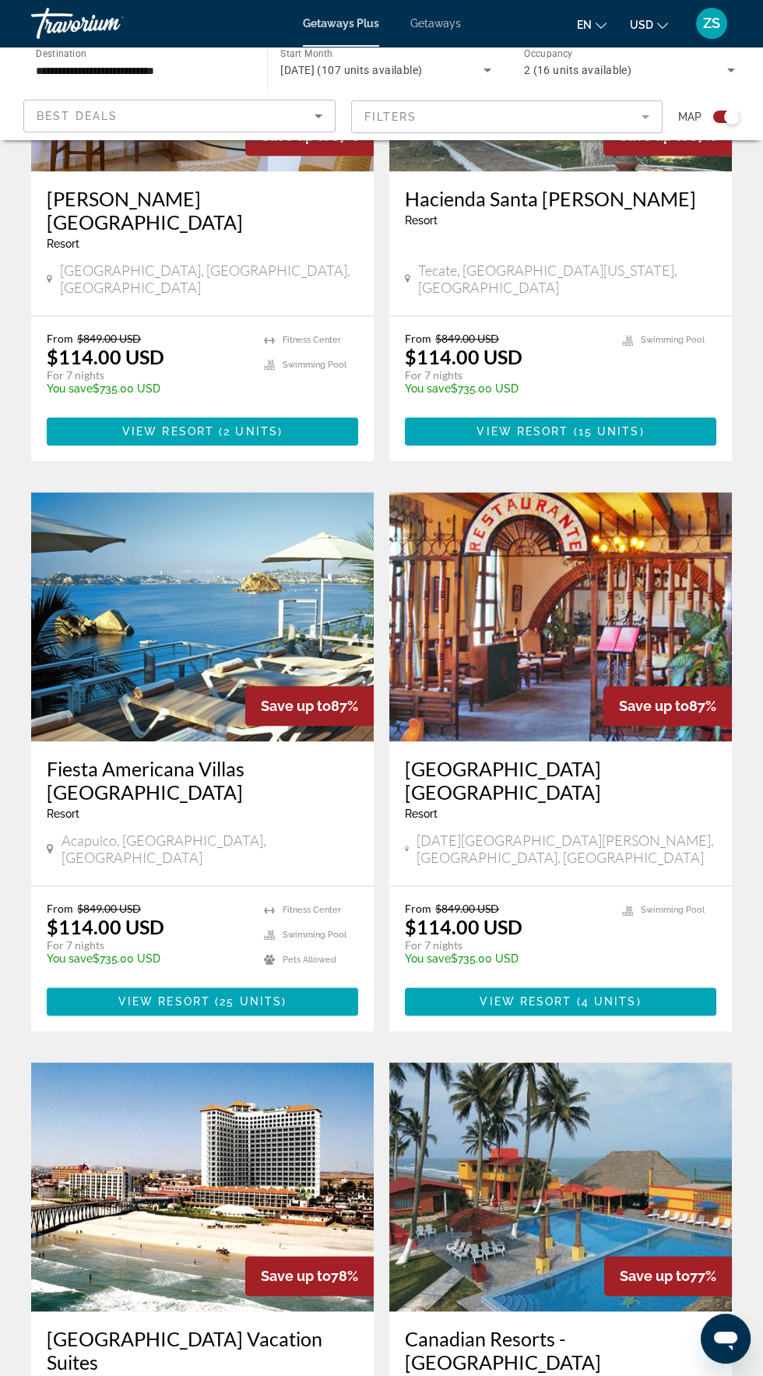
scroll to position [2356, 0]
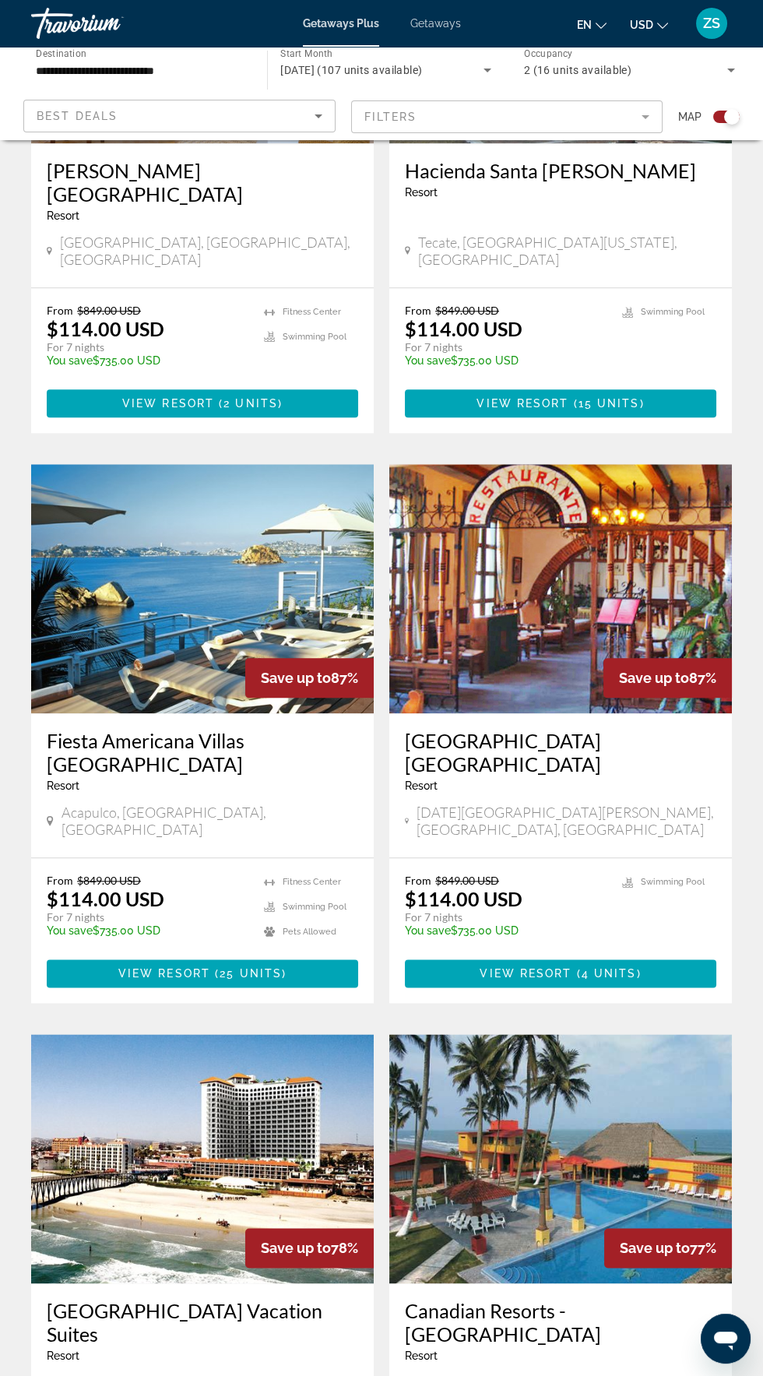
click at [659, 1299] on h3 "Canadian Resorts - [GEOGRAPHIC_DATA]" at bounding box center [561, 1322] width 312 height 47
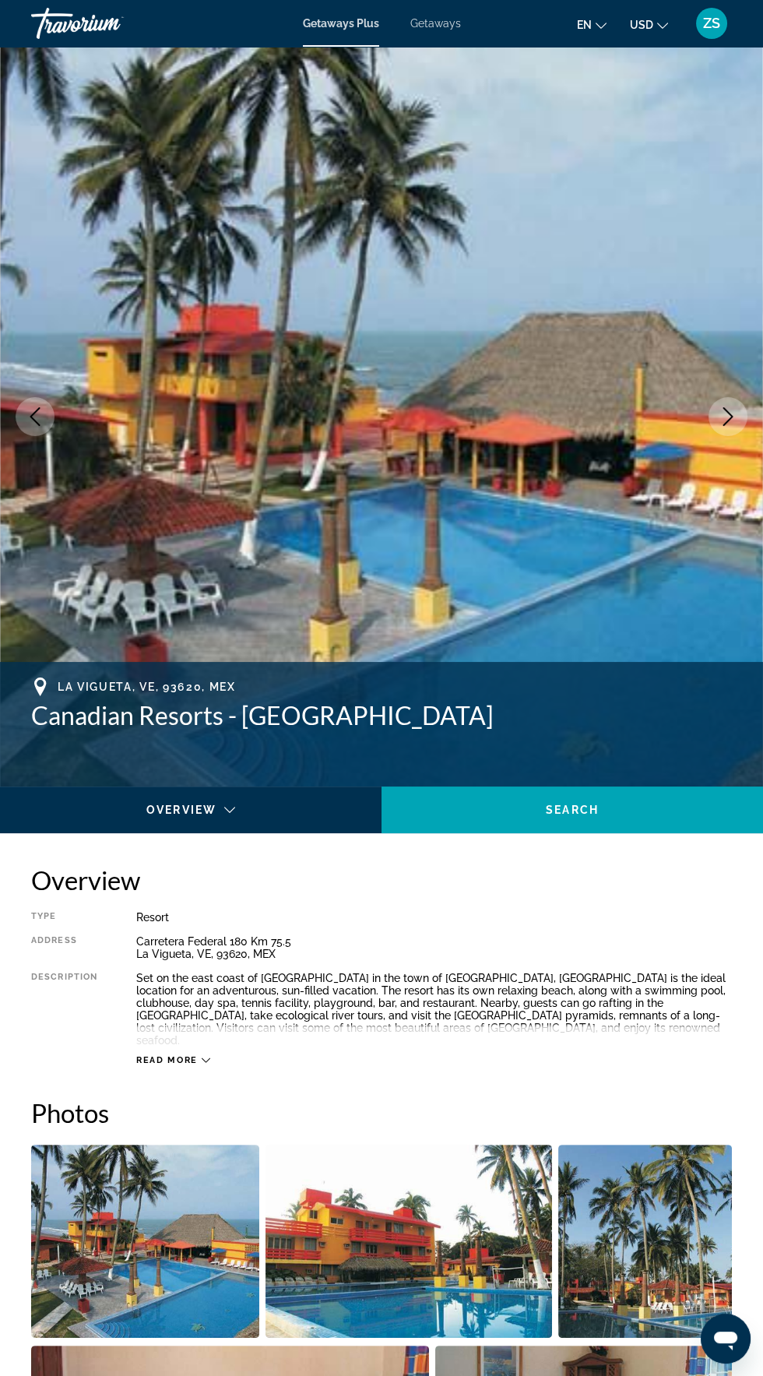
click at [205, 1056] on icon "Main content" at bounding box center [206, 1060] width 9 height 9
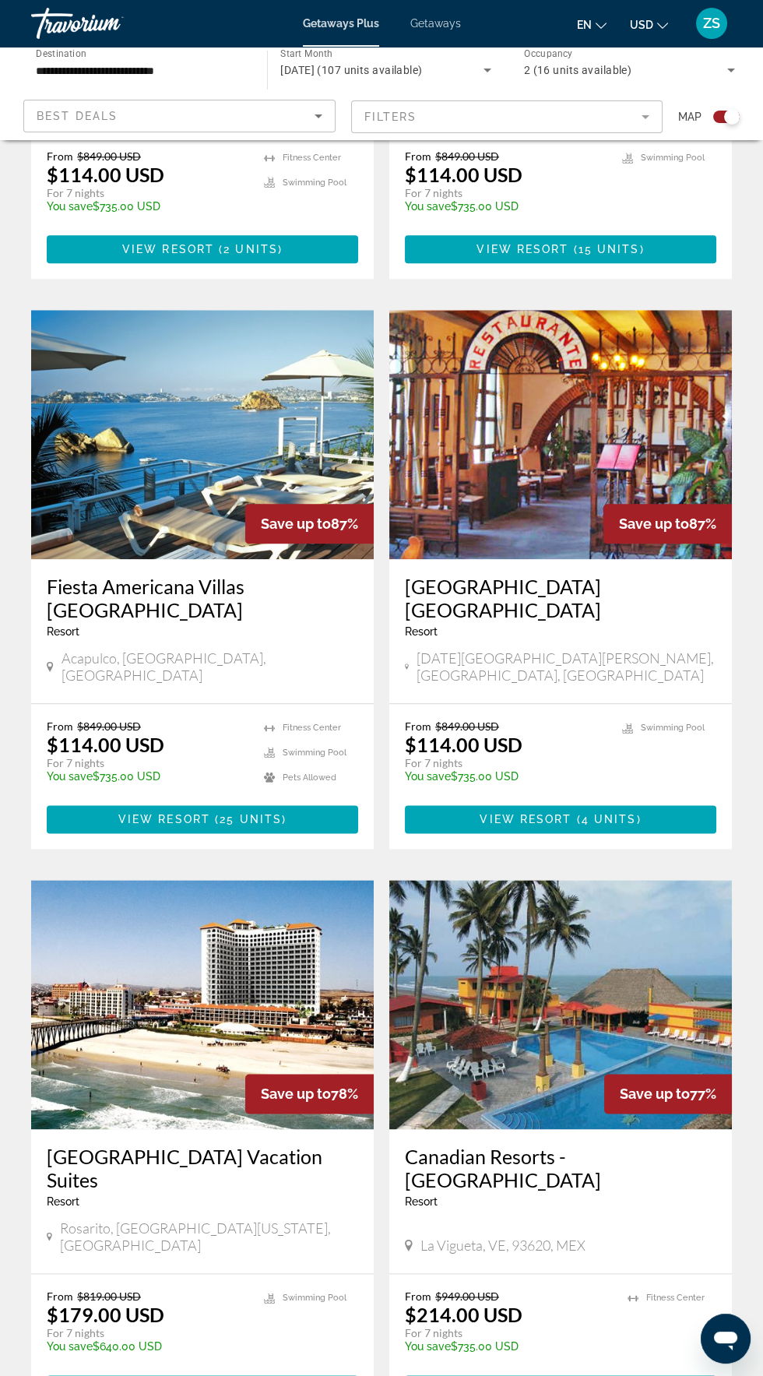
scroll to position [2574, 0]
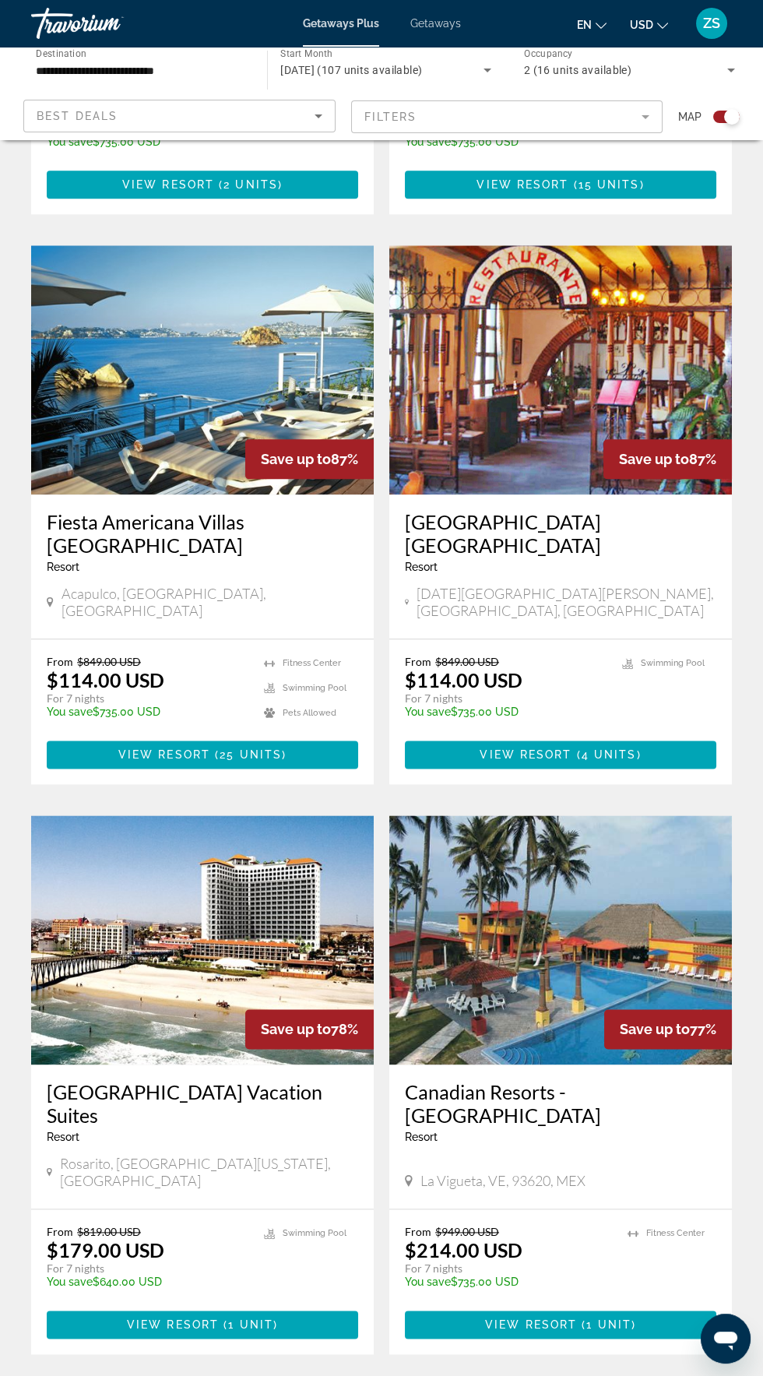
click at [408, 1376] on span "2" at bounding box center [409, 1401] width 8 height 17
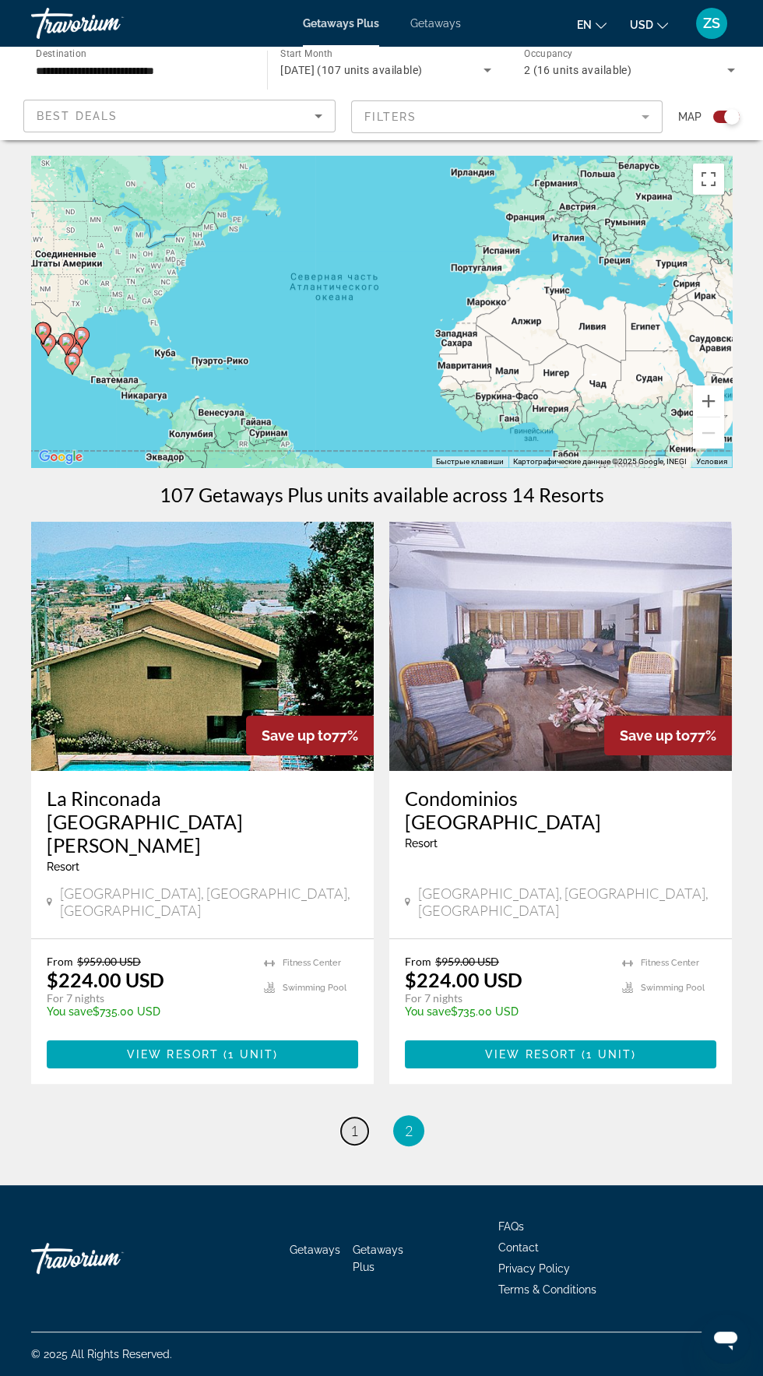
click at [354, 1122] on span "1" at bounding box center [355, 1130] width 8 height 17
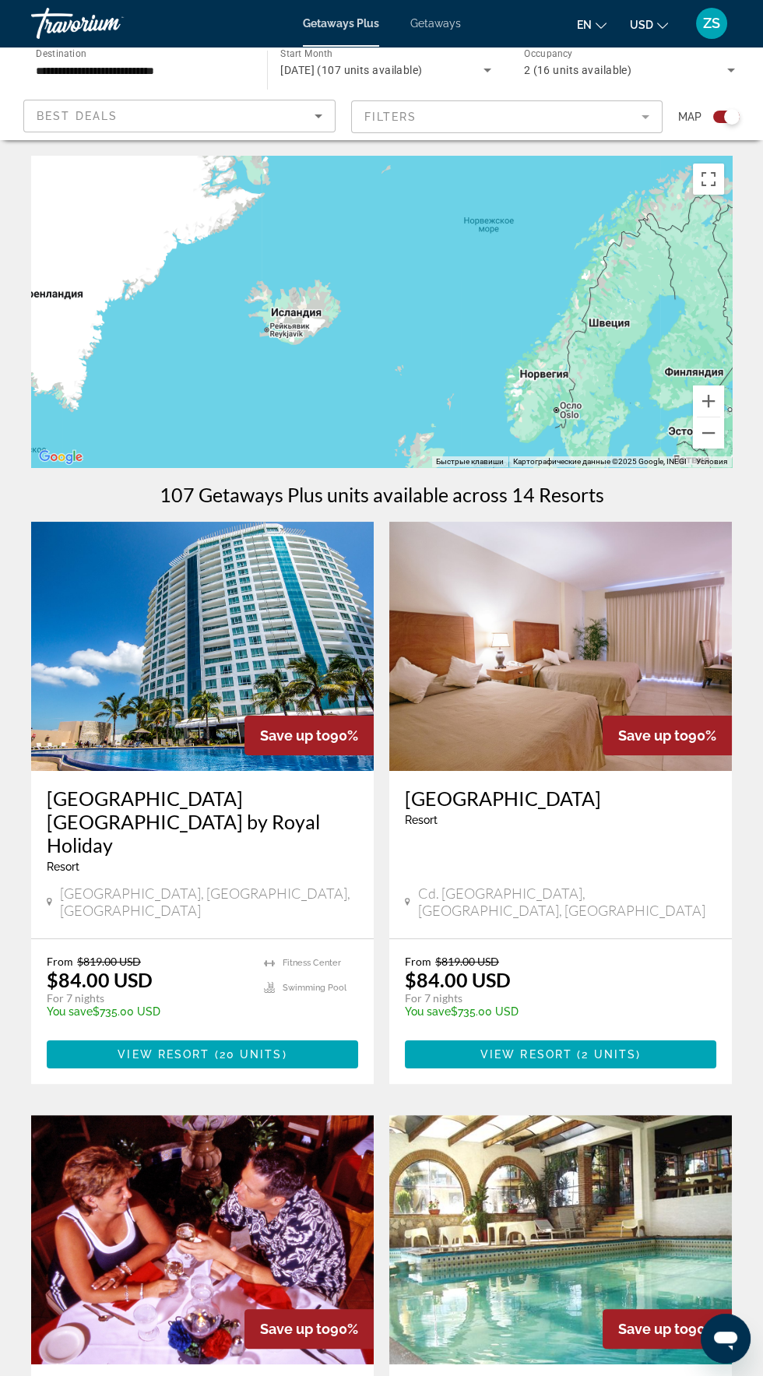
click at [647, 118] on mat-form-field "Filters" at bounding box center [507, 116] width 312 height 33
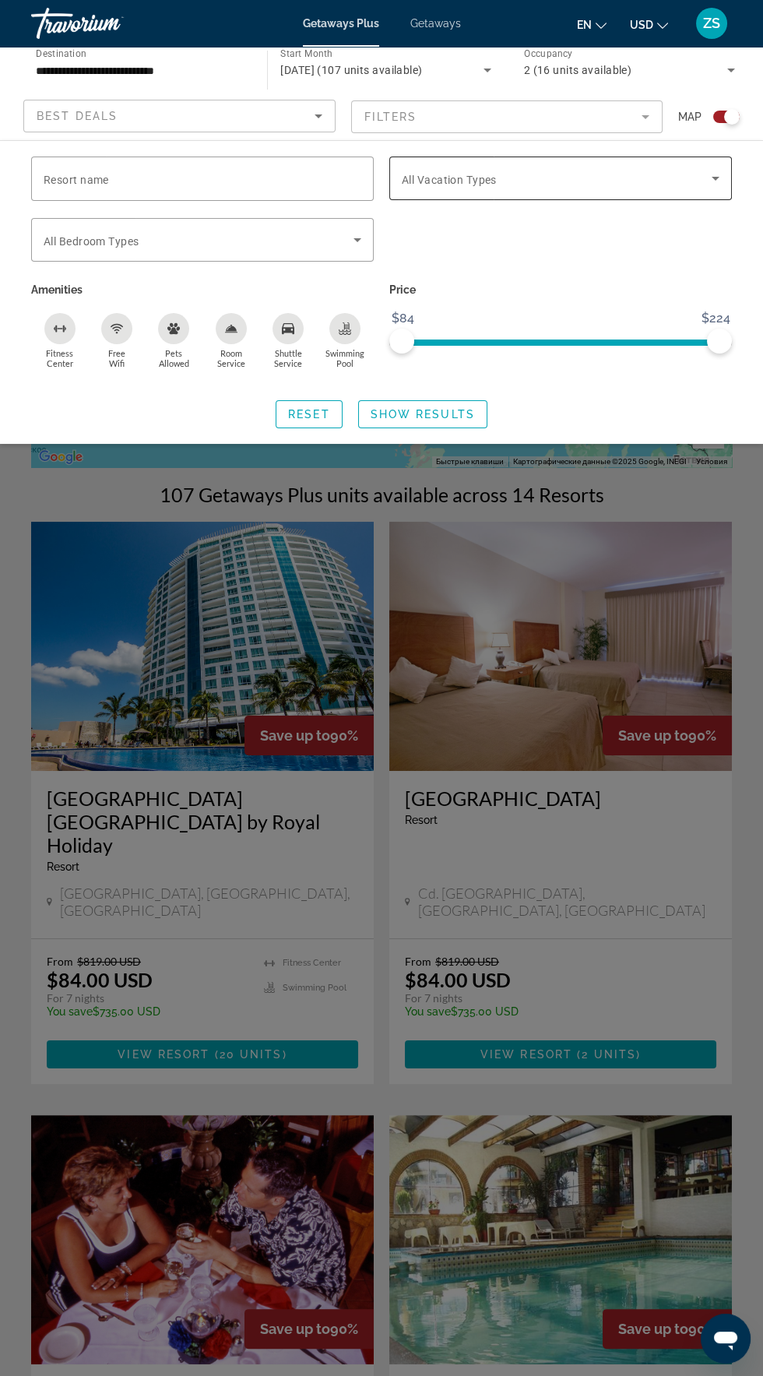
click at [573, 181] on span "Search widget" at bounding box center [557, 178] width 310 height 19
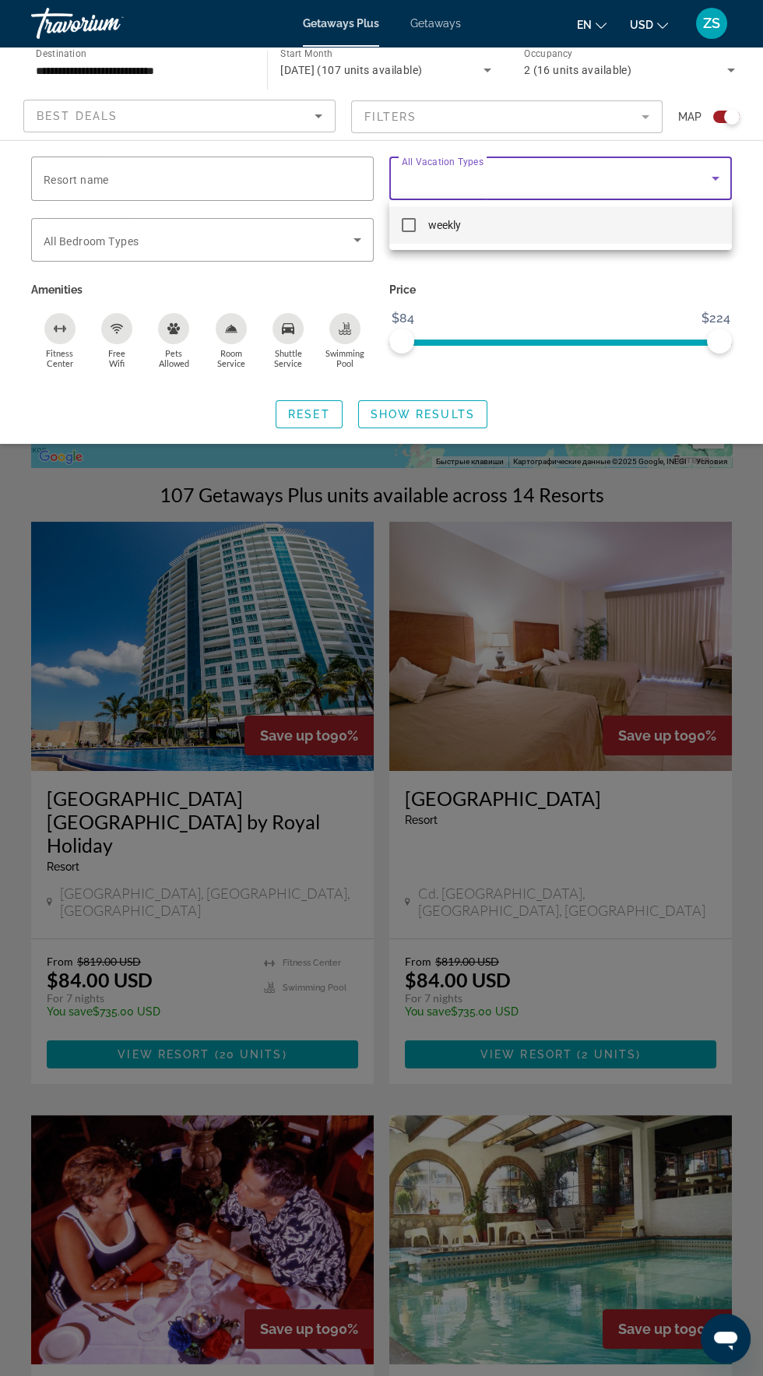
click at [322, 234] on div at bounding box center [381, 688] width 763 height 1376
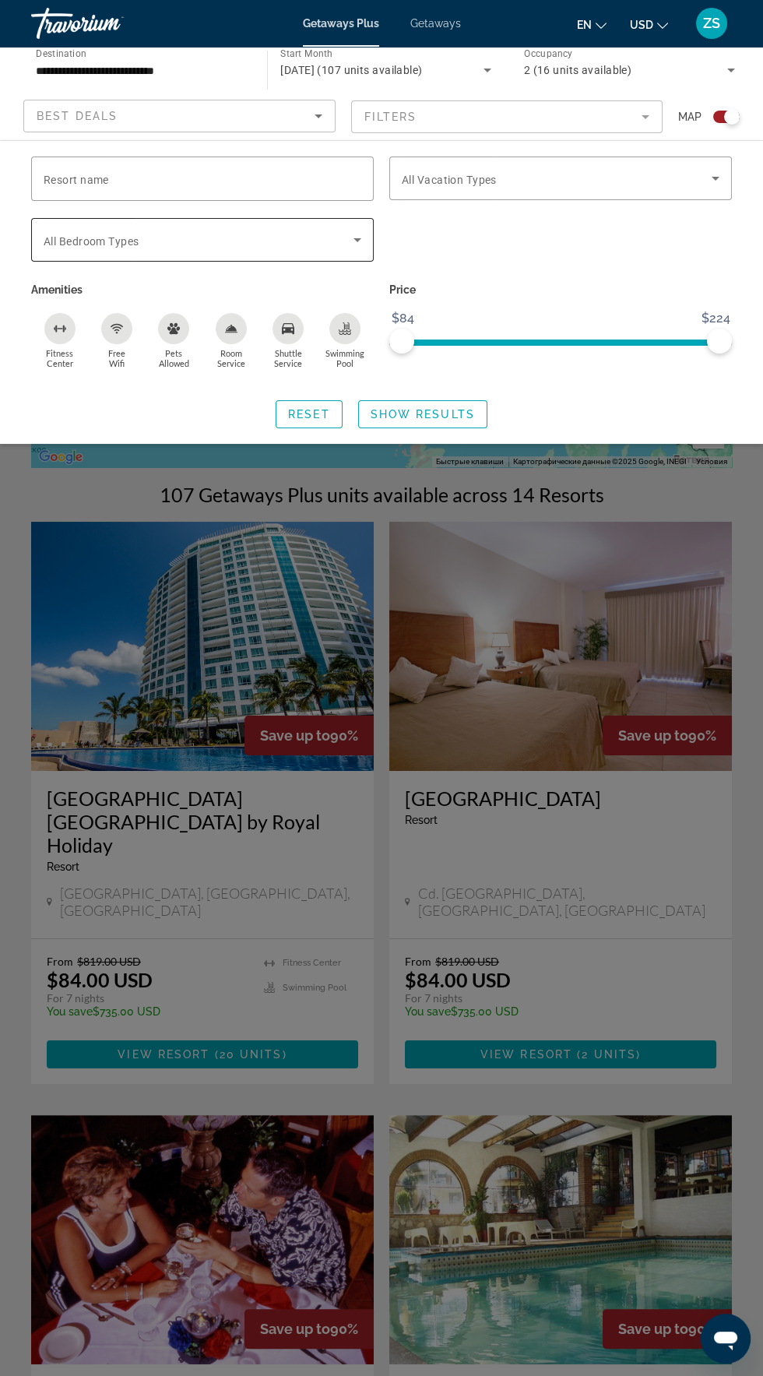
click at [309, 235] on span "Search widget" at bounding box center [199, 240] width 310 height 19
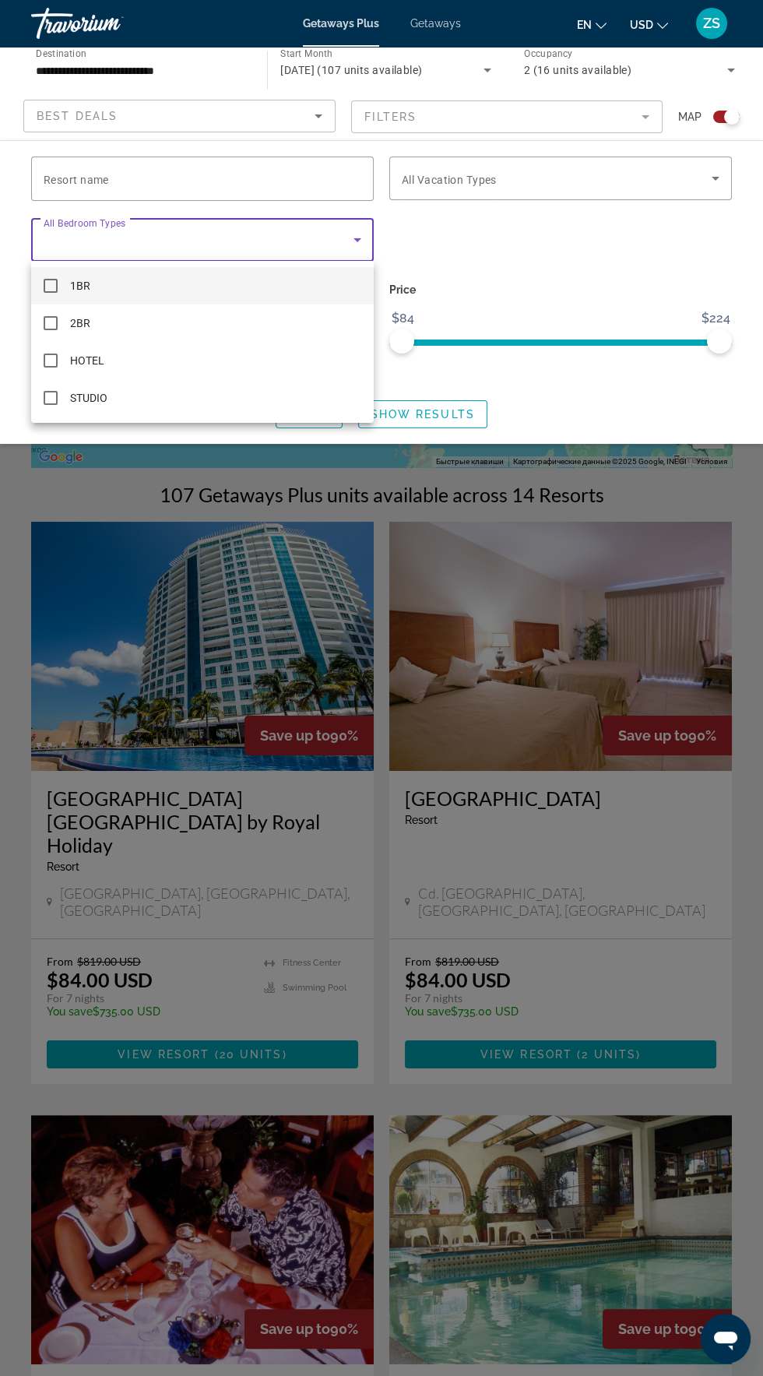
click at [308, 177] on div at bounding box center [381, 688] width 763 height 1376
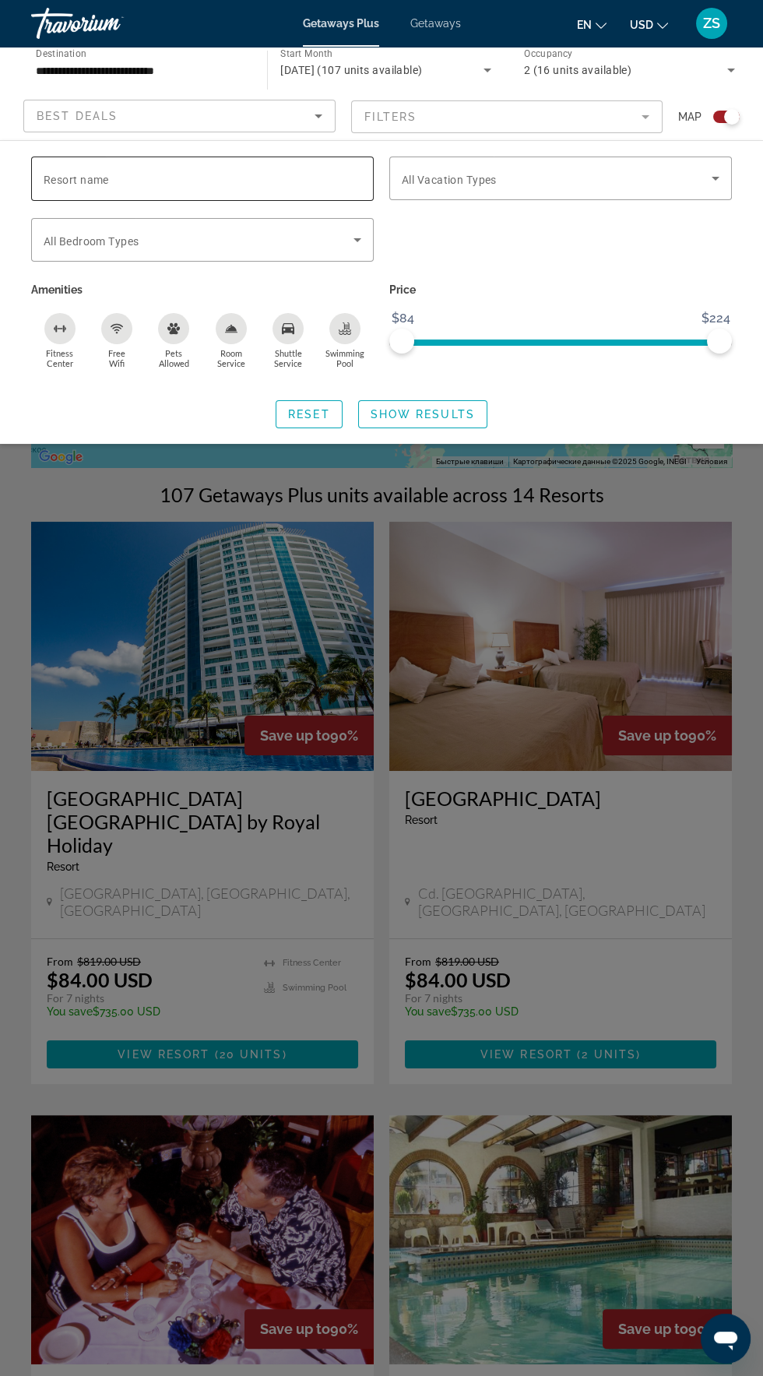
click at [287, 178] on input "Resort name" at bounding box center [203, 179] width 318 height 19
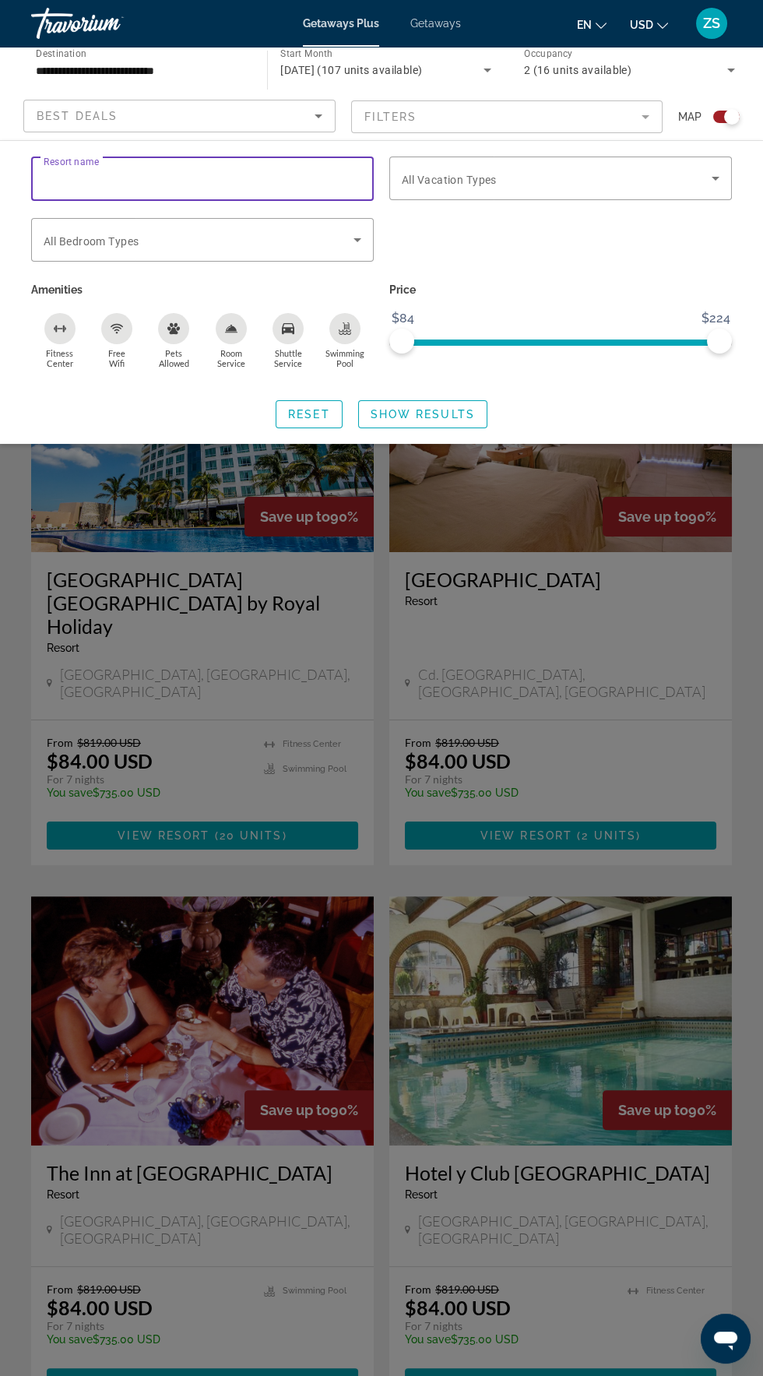
scroll to position [402, 0]
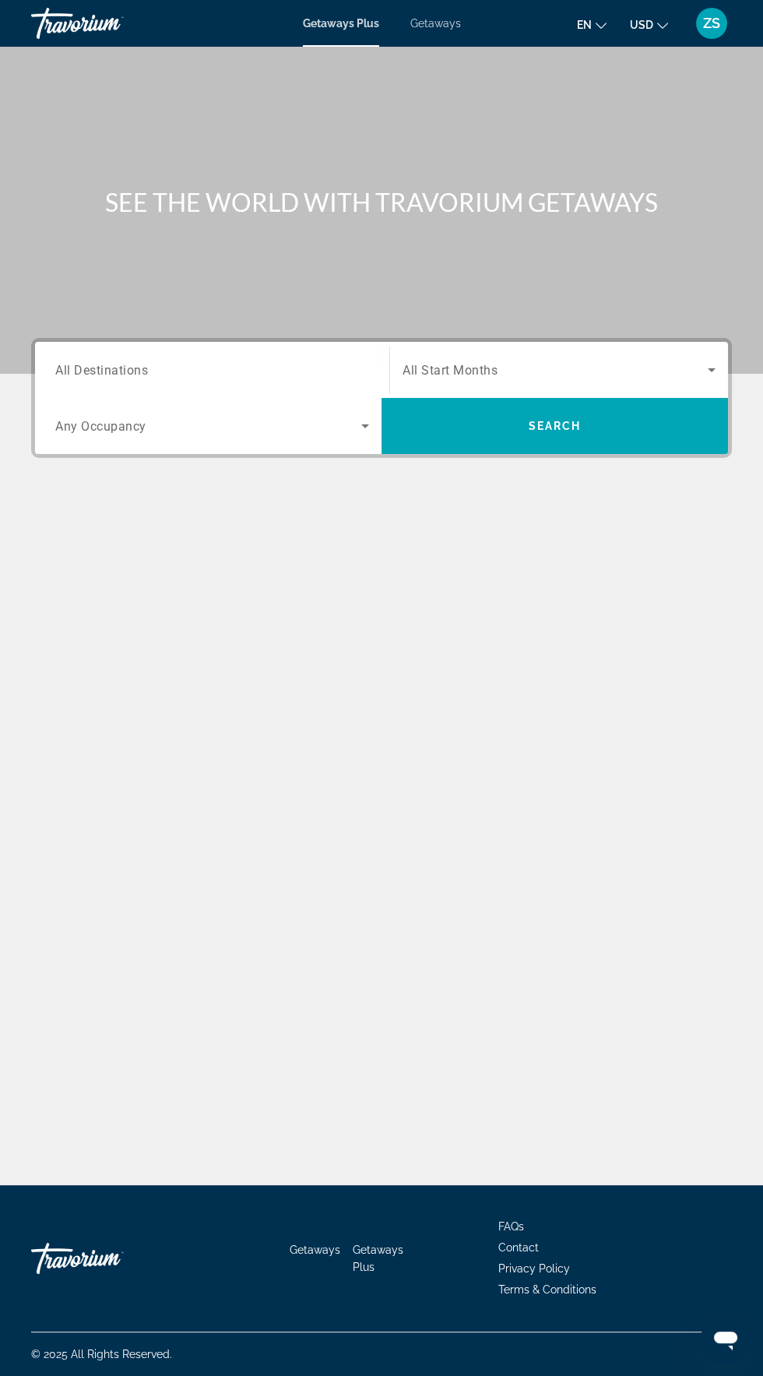
scroll to position [41, 0]
click at [122, 362] on span "All Destinations" at bounding box center [101, 369] width 93 height 15
click at [122, 361] on input "Destination All Destinations" at bounding box center [212, 370] width 314 height 19
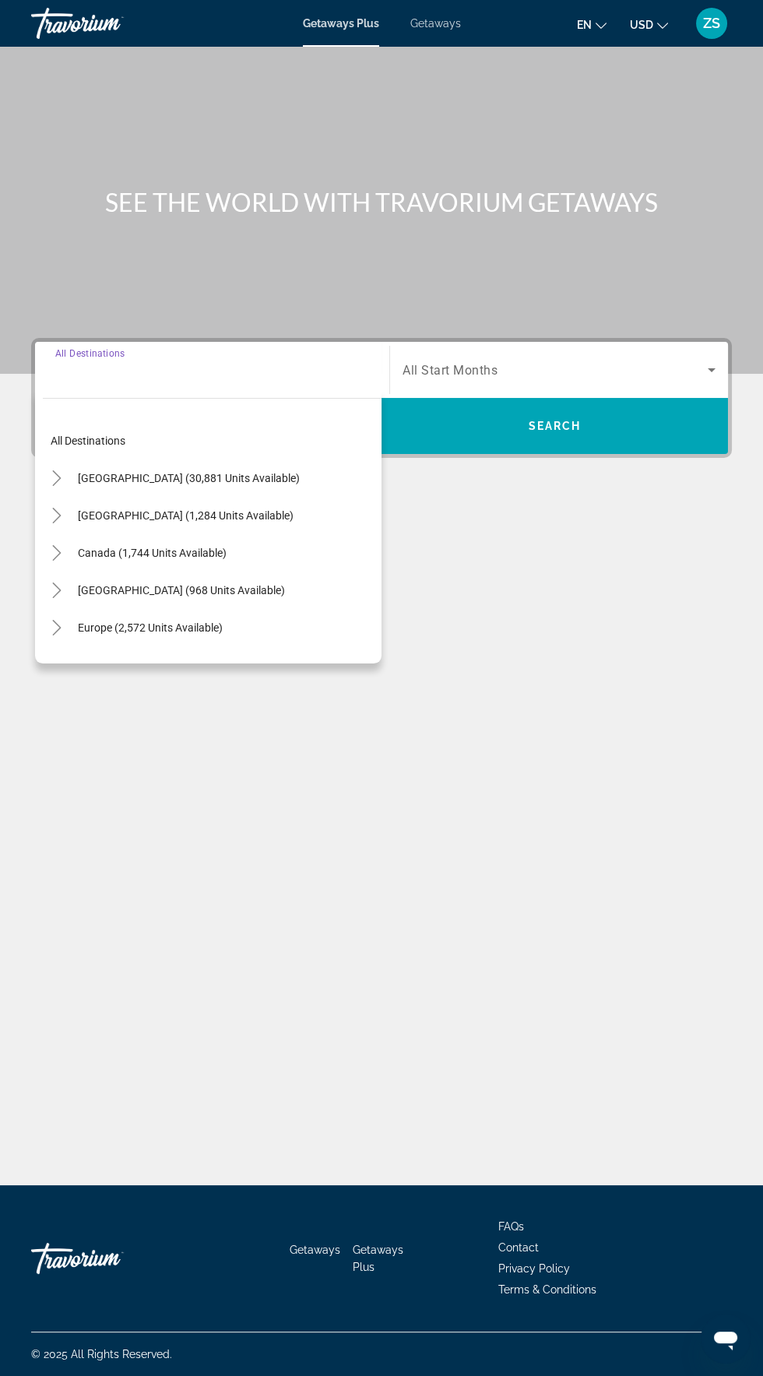
scroll to position [111, 0]
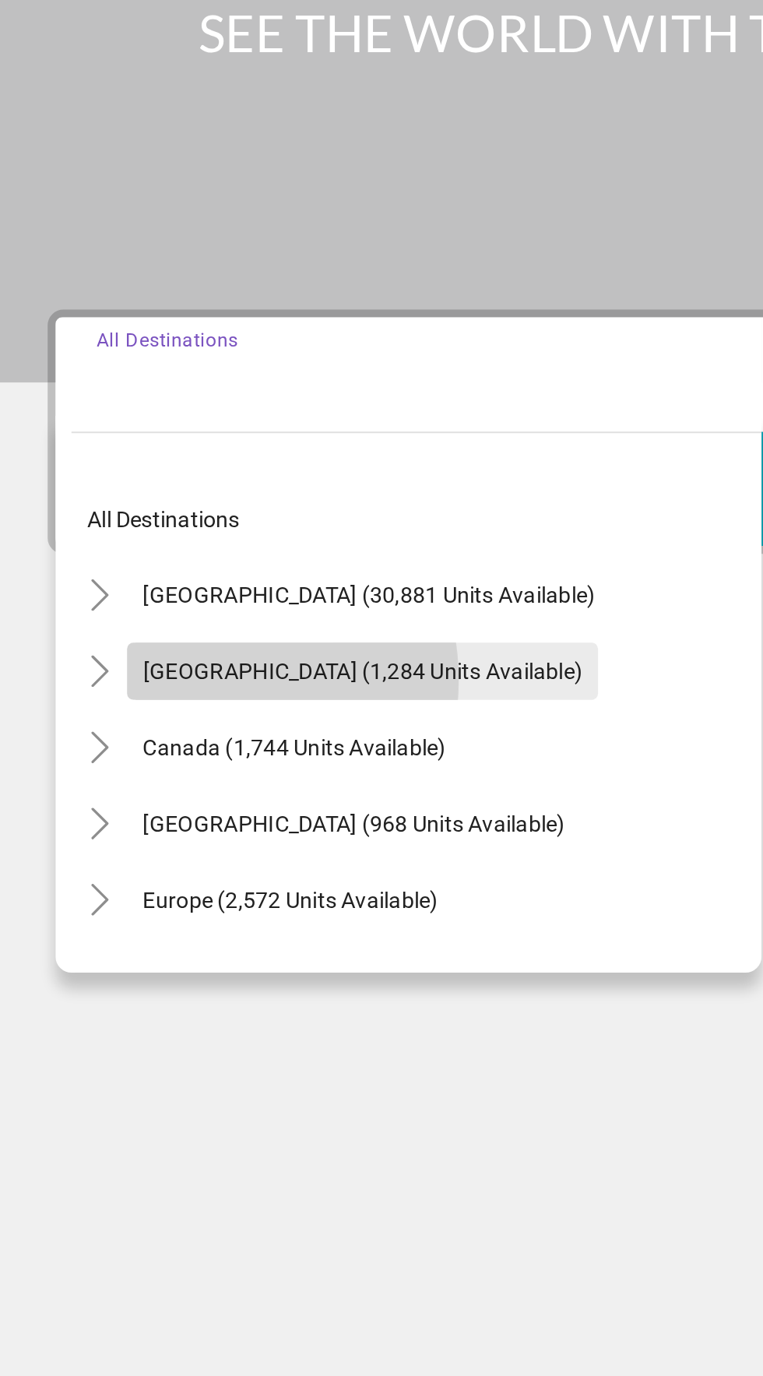
click at [104, 509] on span "[GEOGRAPHIC_DATA] (1,284 units available)" at bounding box center [186, 515] width 216 height 12
type input "**********"
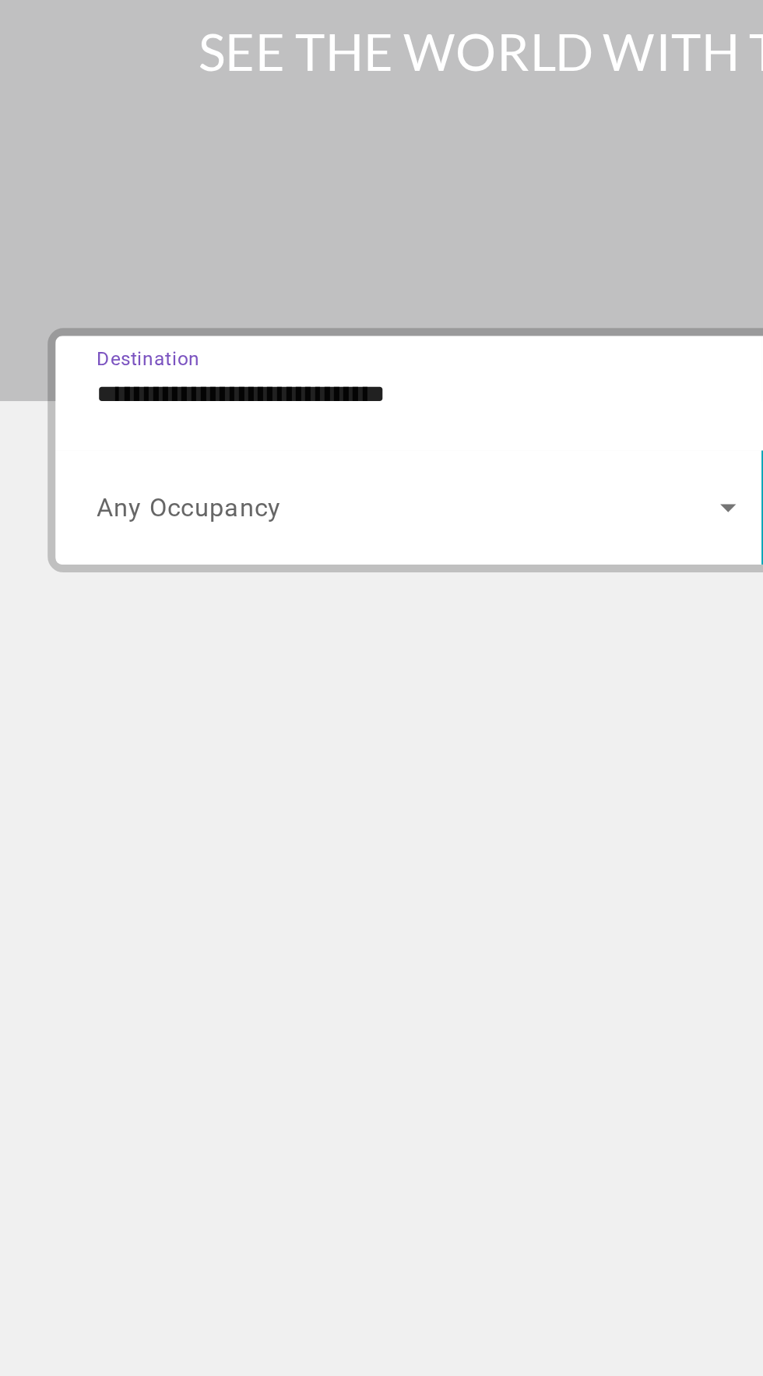
click at [113, 419] on span "Any Occupancy" at bounding box center [100, 426] width 91 height 15
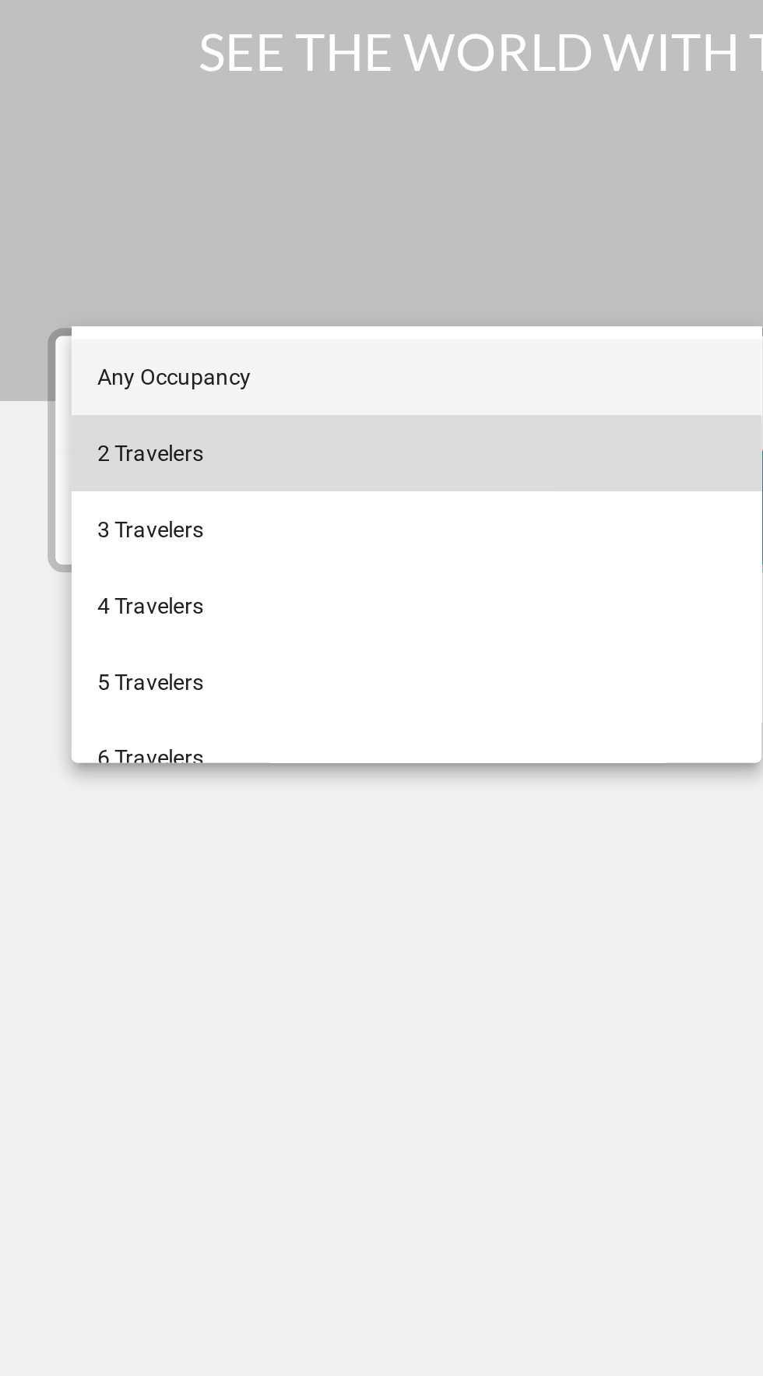
click at [87, 402] on span "2 Travelers" at bounding box center [81, 399] width 52 height 19
